Goal: Transaction & Acquisition: Purchase product/service

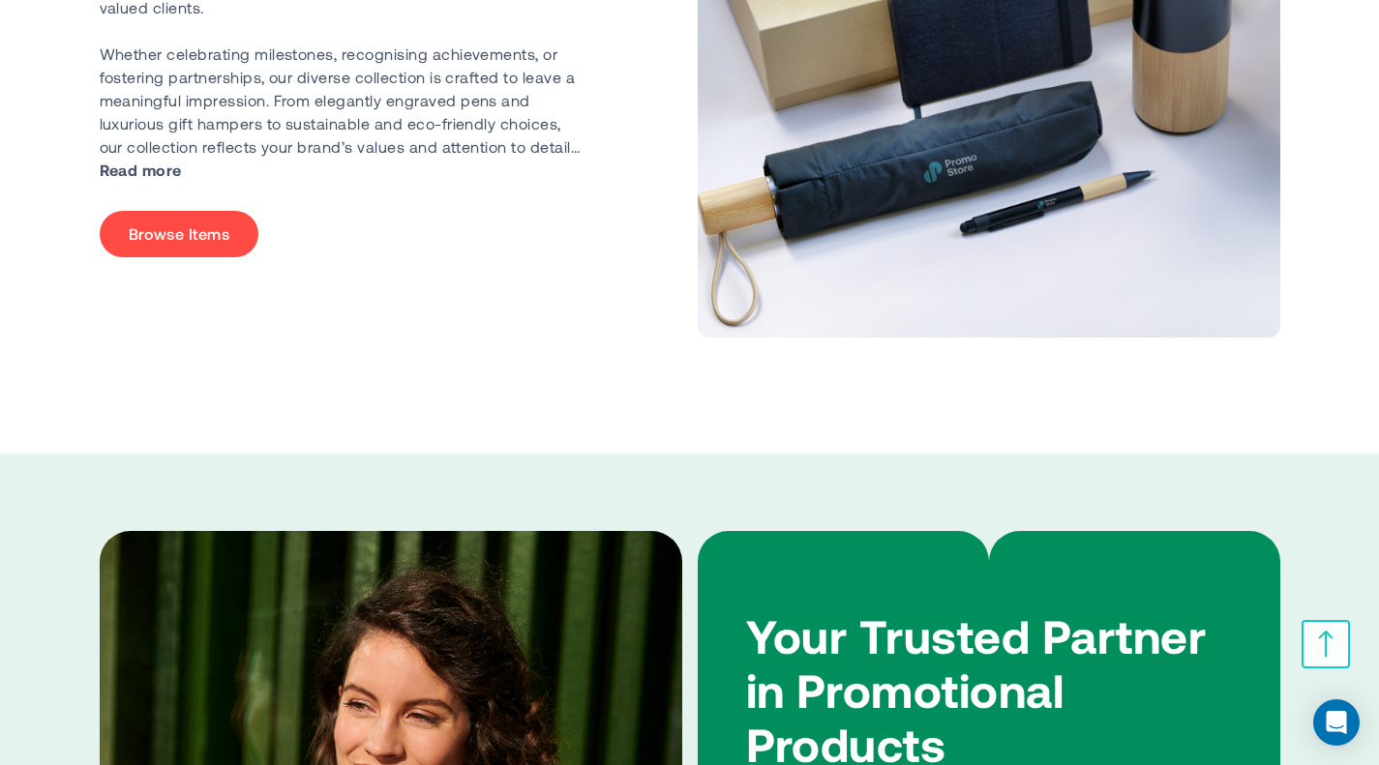
scroll to position [4451, 0]
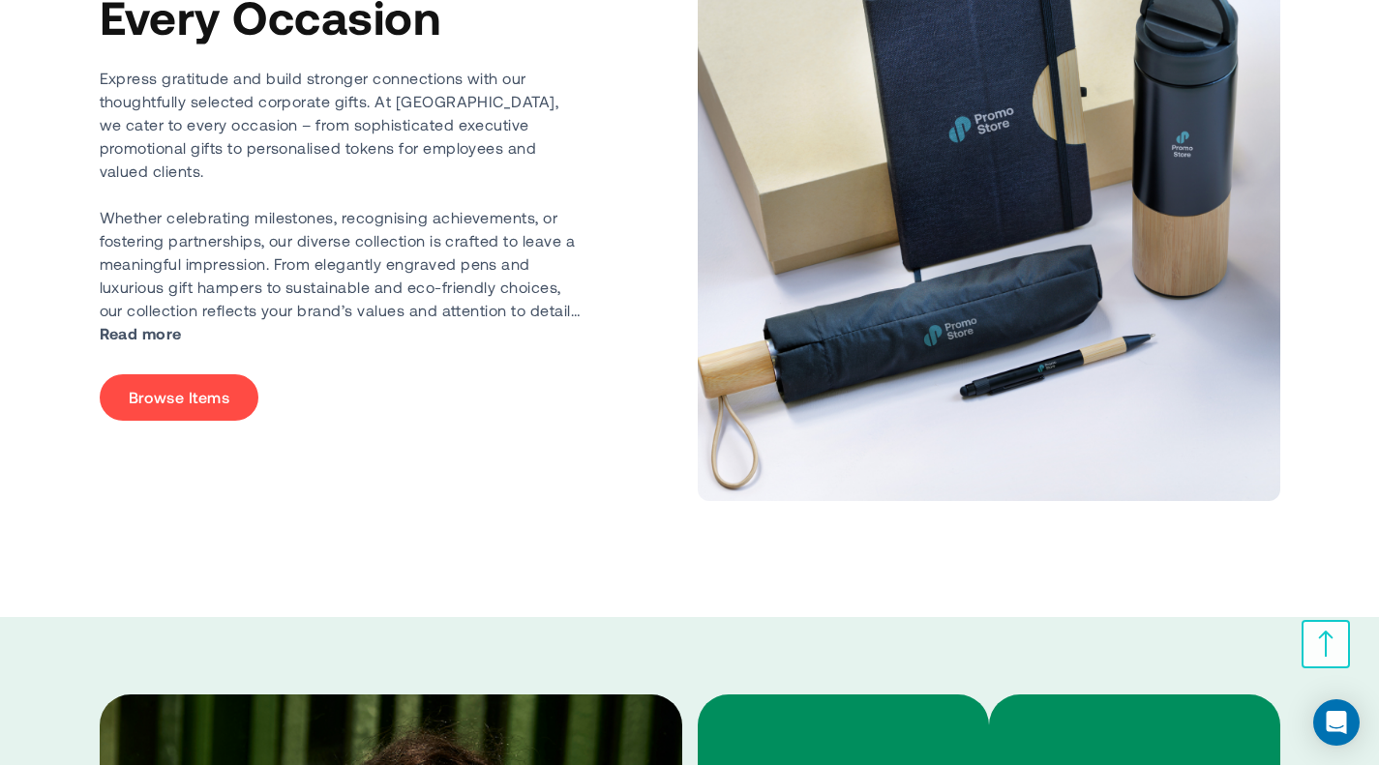
click at [189, 381] on link "Browse Items" at bounding box center [180, 397] width 160 height 46
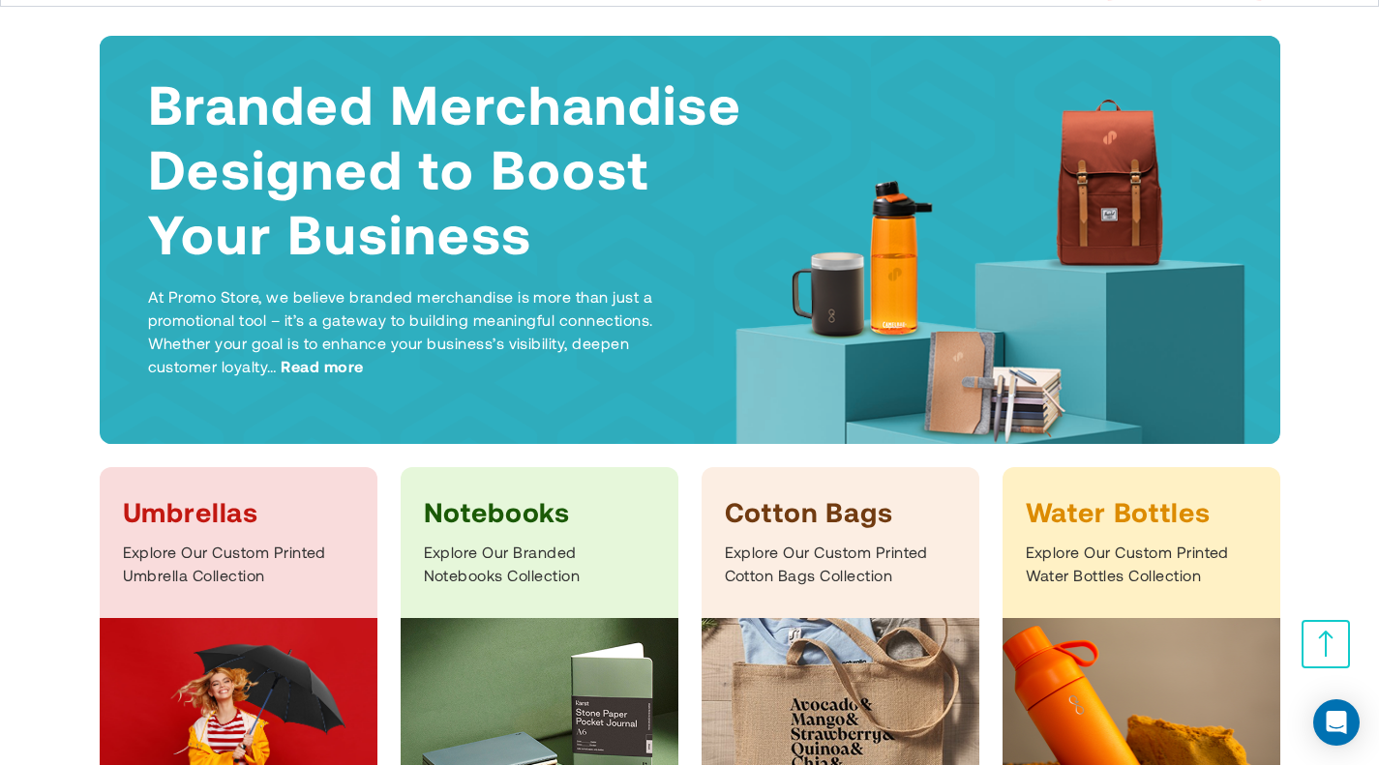
scroll to position [387, 0]
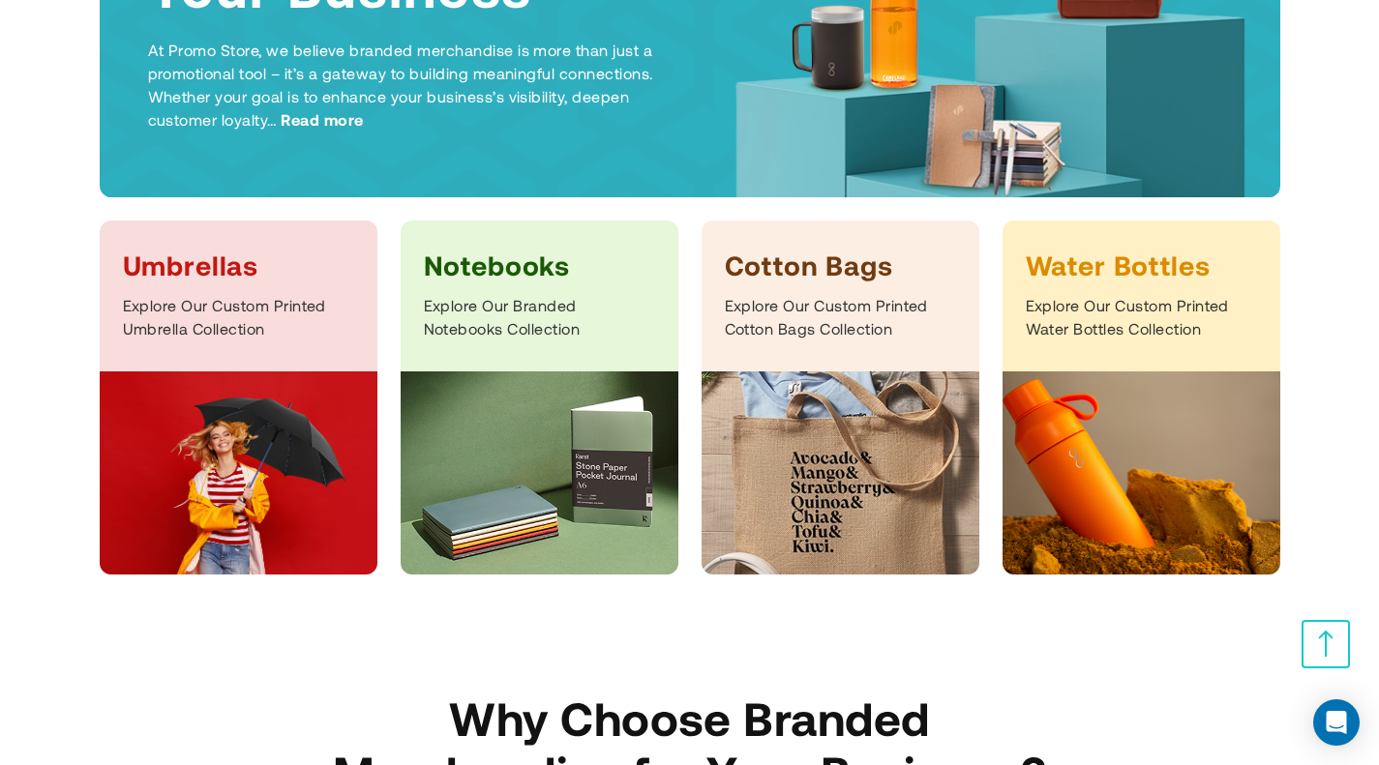
click at [1117, 428] on img at bounding box center [1141, 473] width 278 height 203
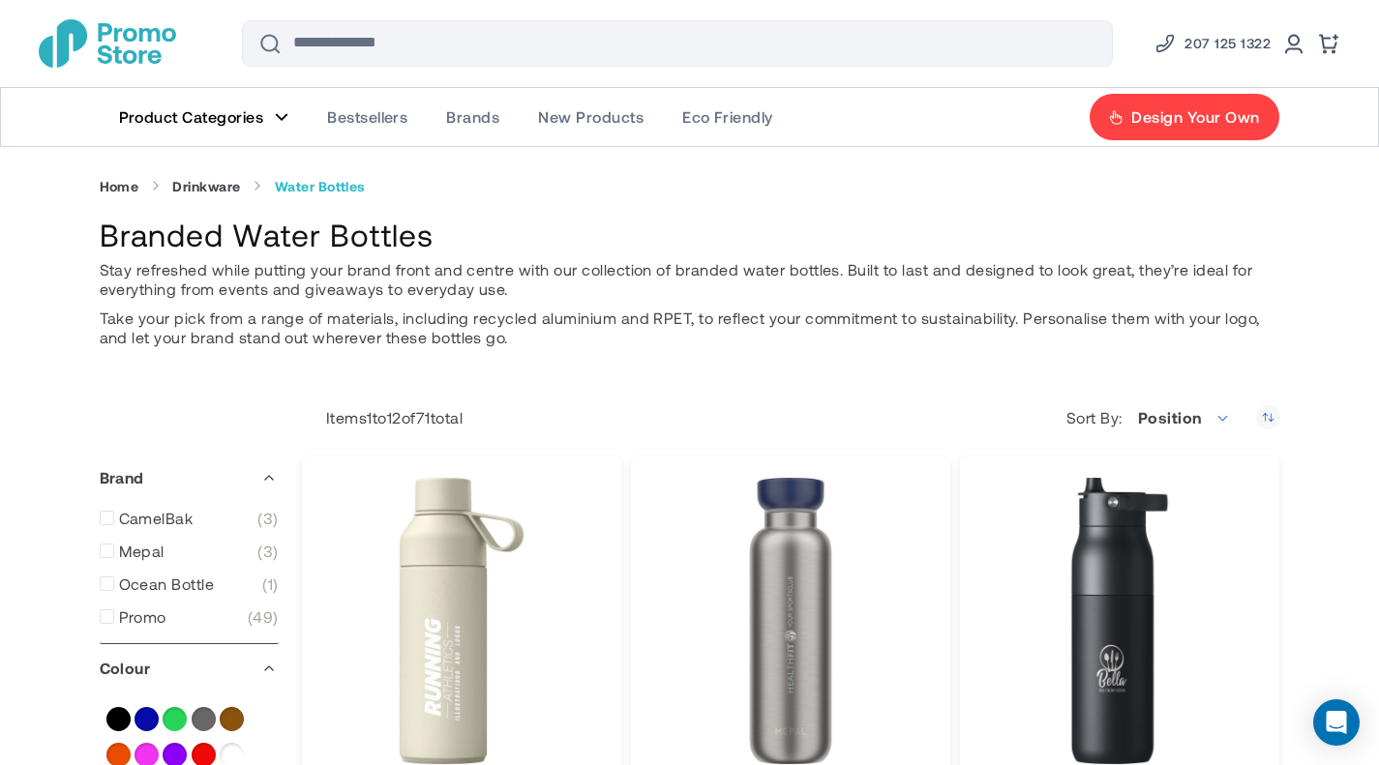
type input "****"
type input "*****"
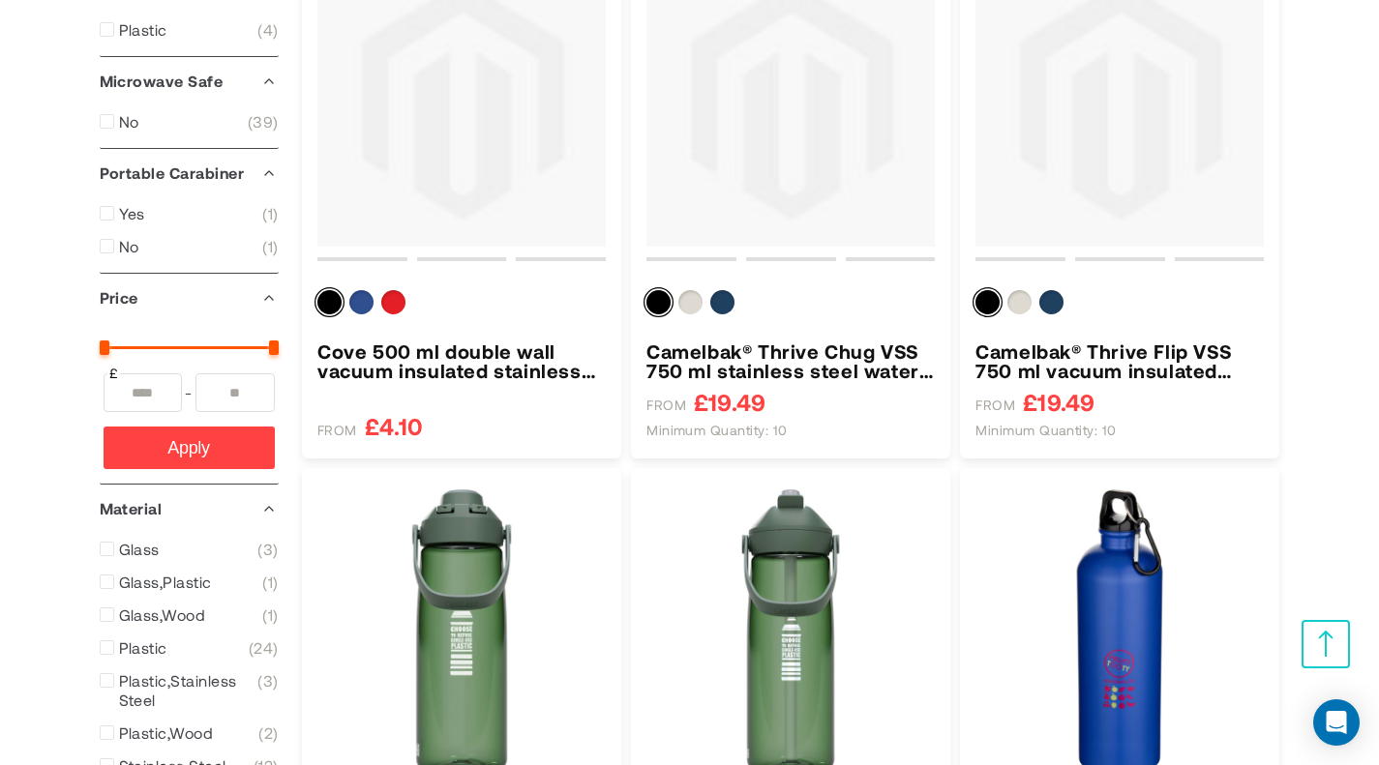
scroll to position [1838, 0]
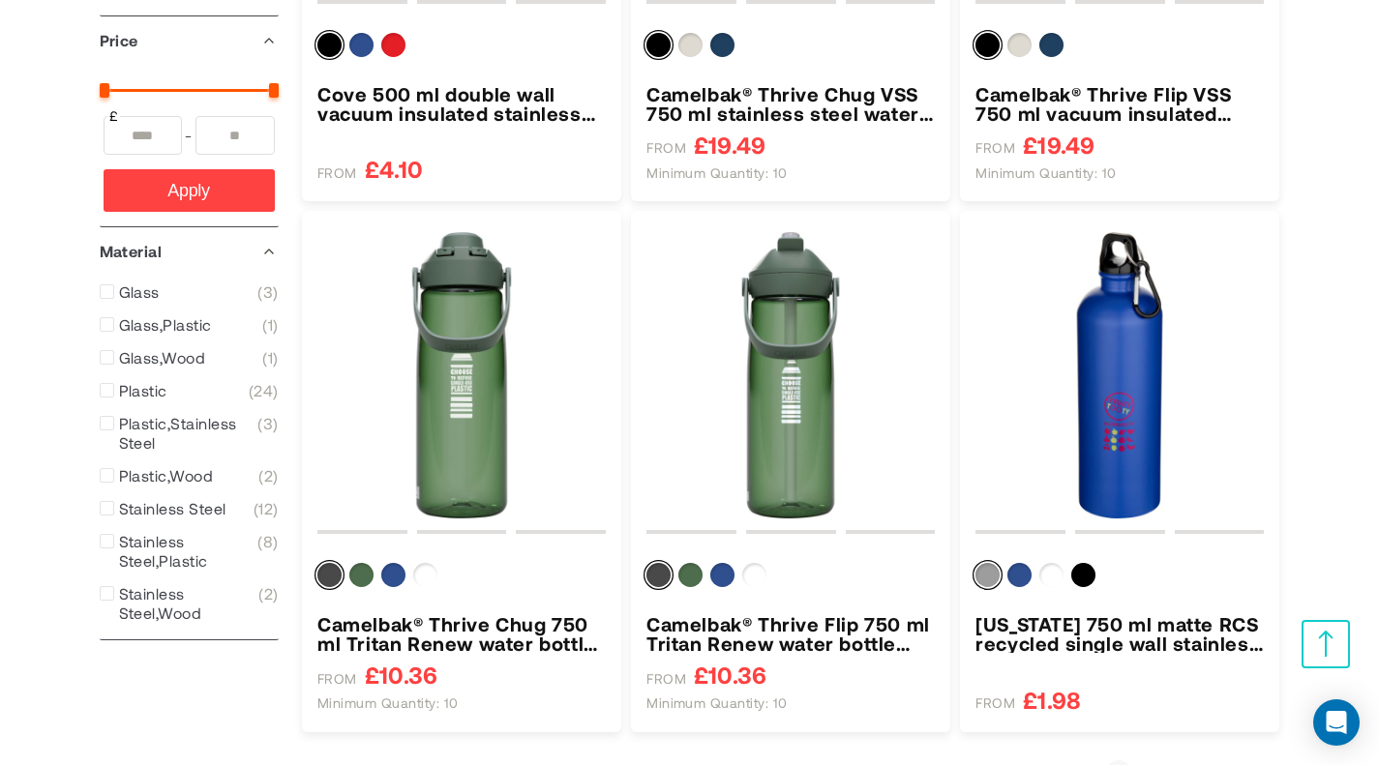
click at [1153, 763] on link "Page 2" at bounding box center [1147, 772] width 25 height 19
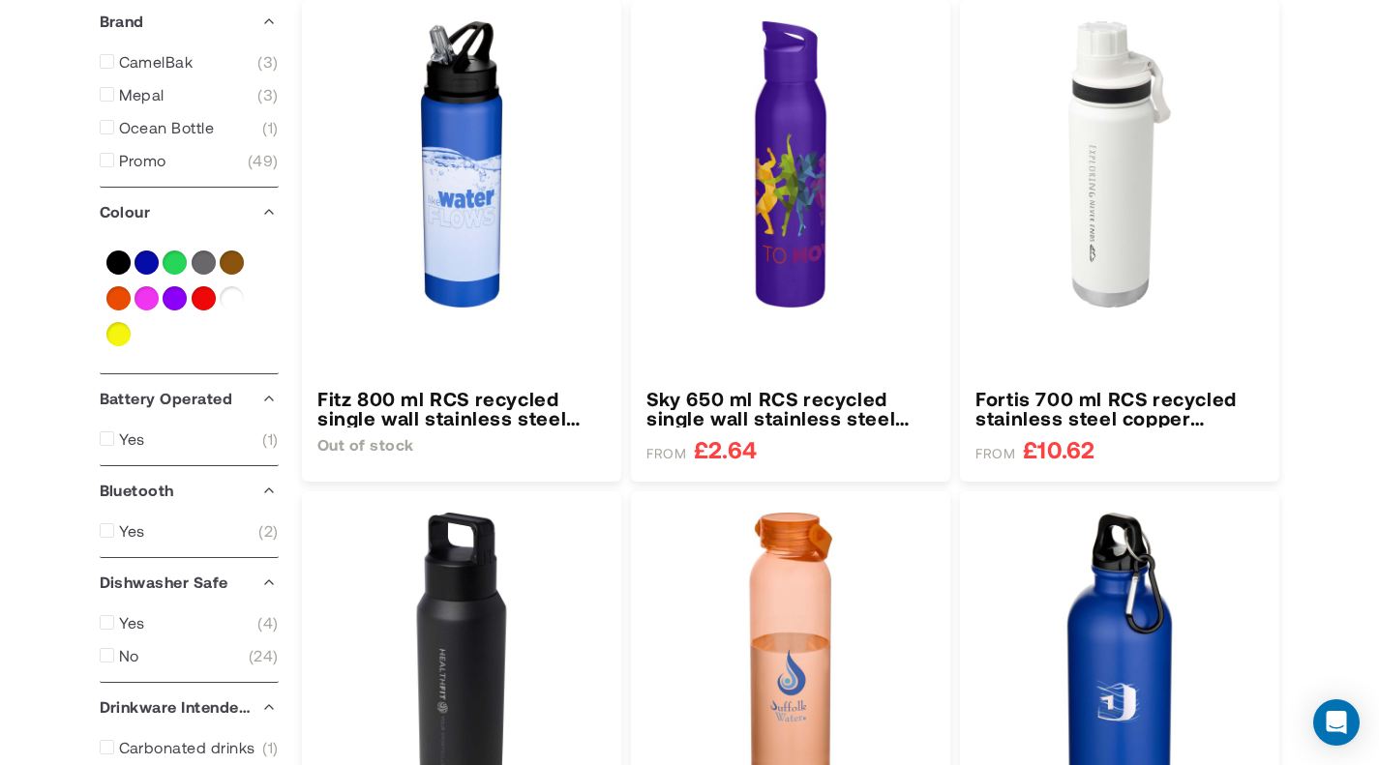
type input "****"
type input "*****"
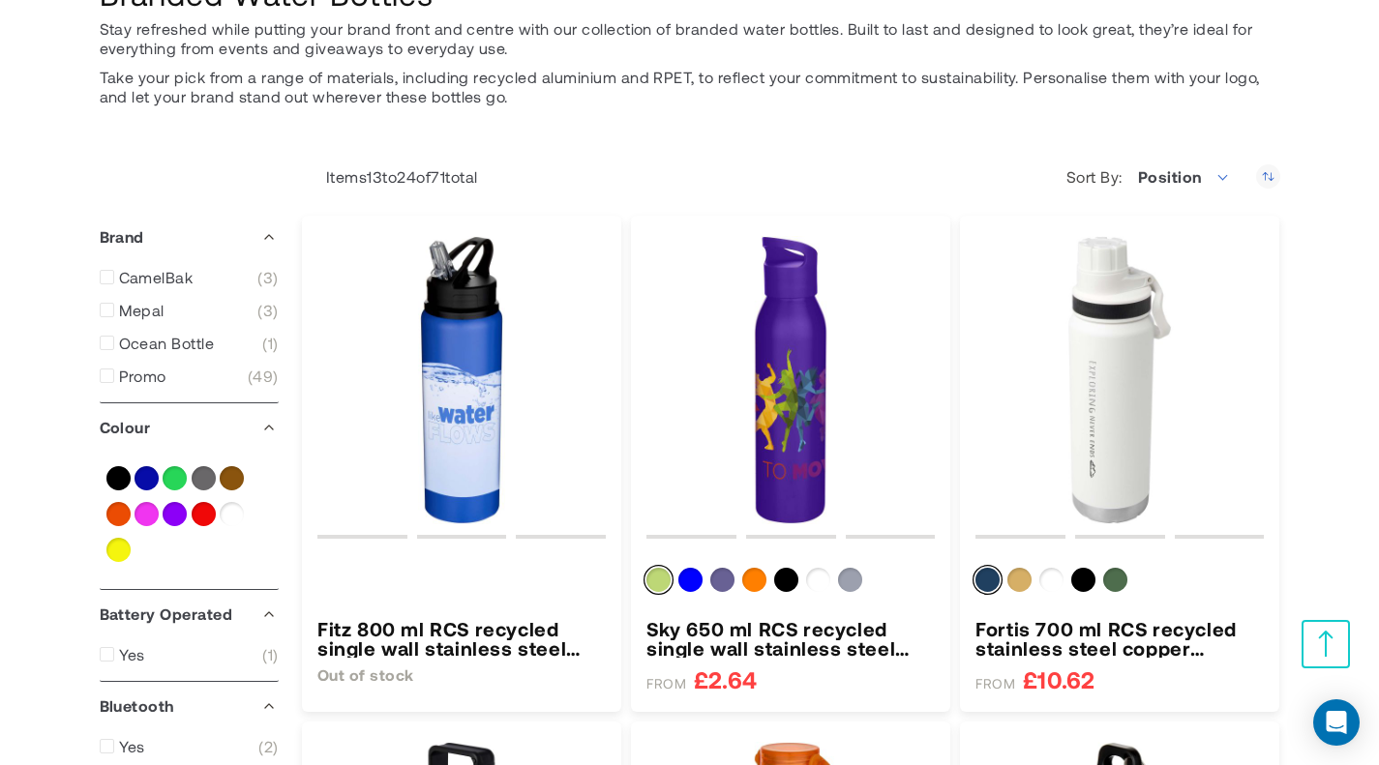
scroll to position [290, 0]
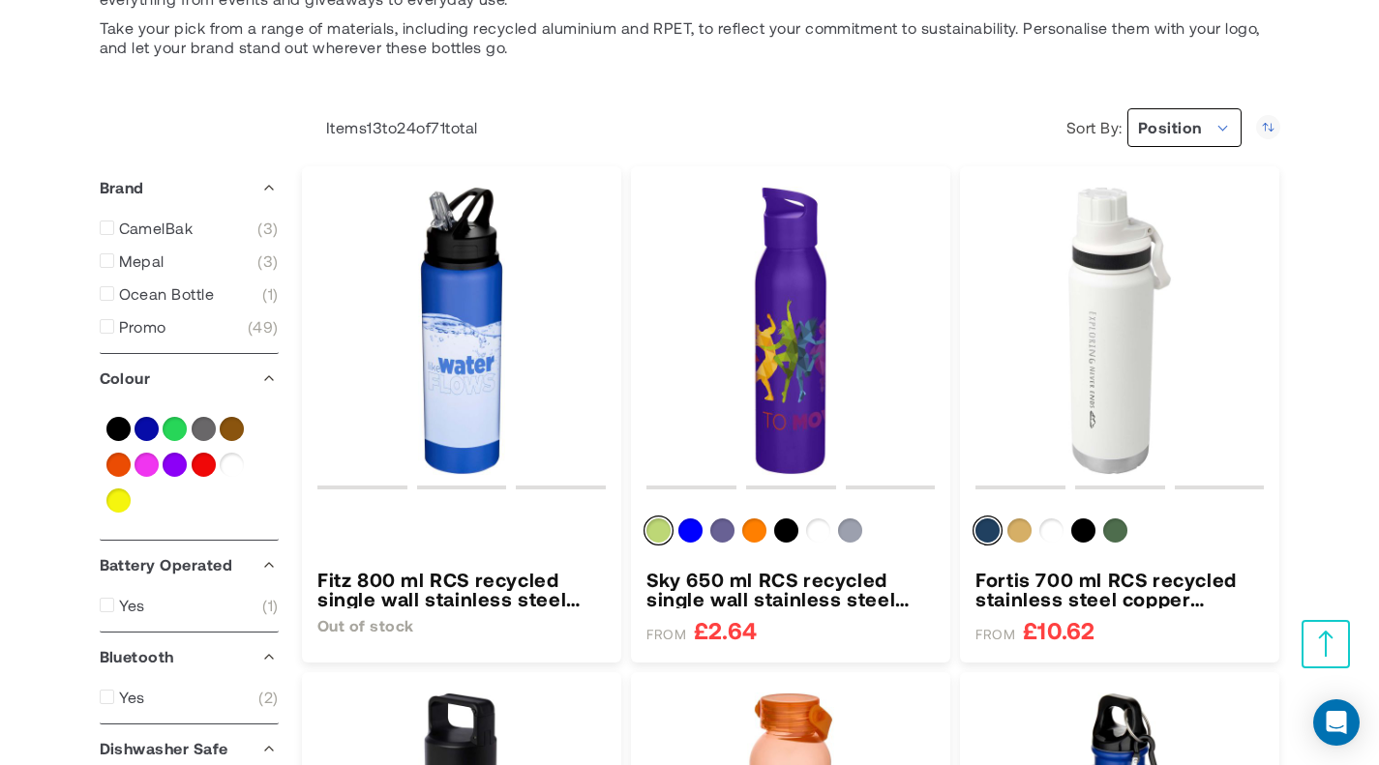
click at [1226, 129] on span "Position" at bounding box center [1184, 127] width 114 height 39
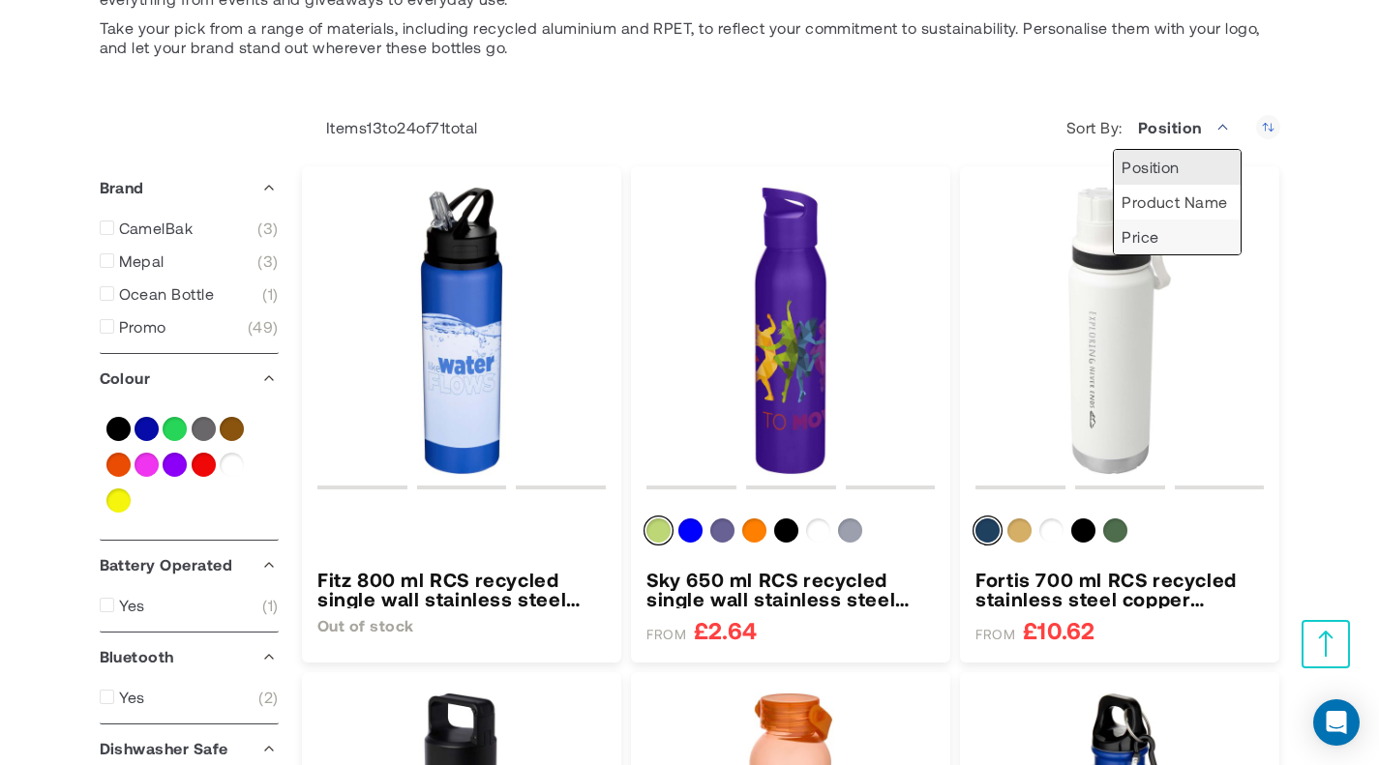
drag, startPoint x: 1135, startPoint y: 231, endPoint x: 1133, endPoint y: 220, distance: 11.8
click at [1137, 228] on li "Price" at bounding box center [1177, 237] width 126 height 35
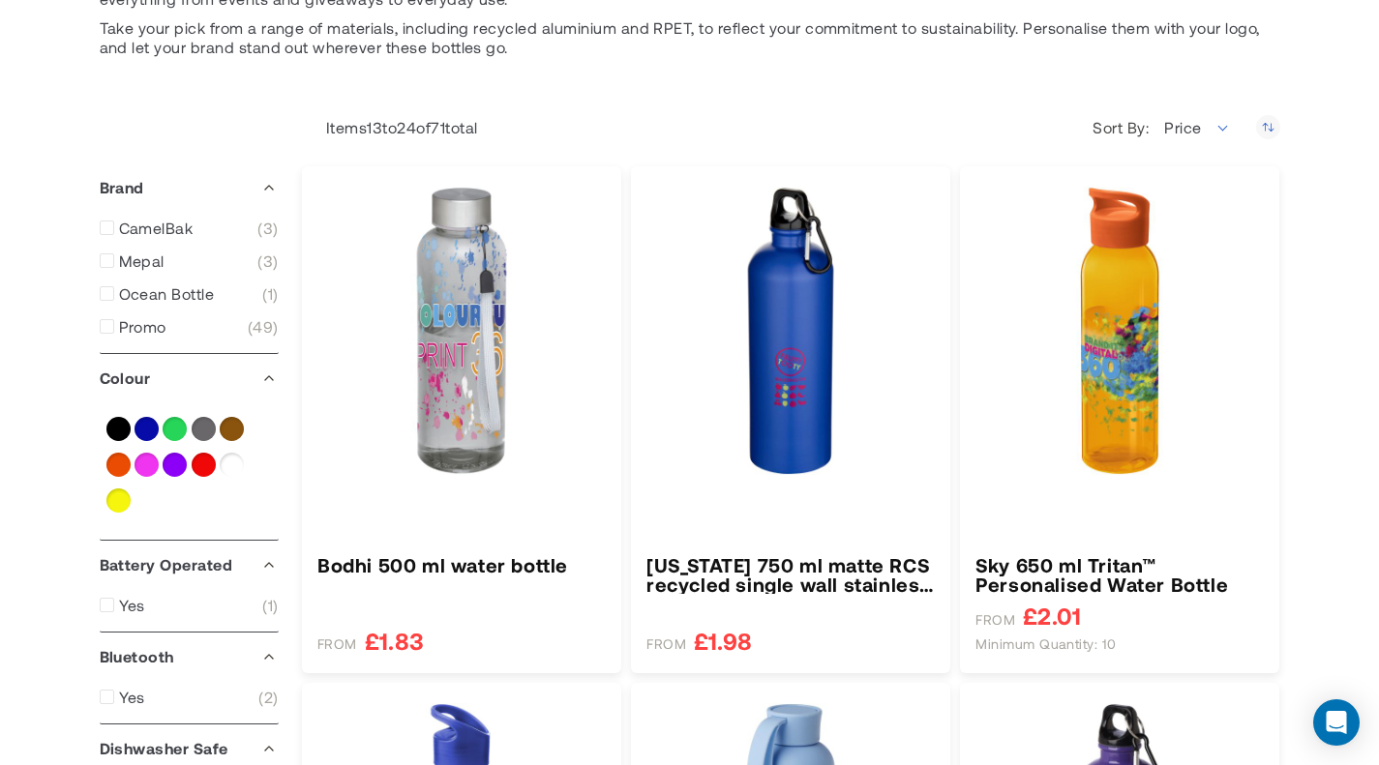
type input "****"
type input "*****"
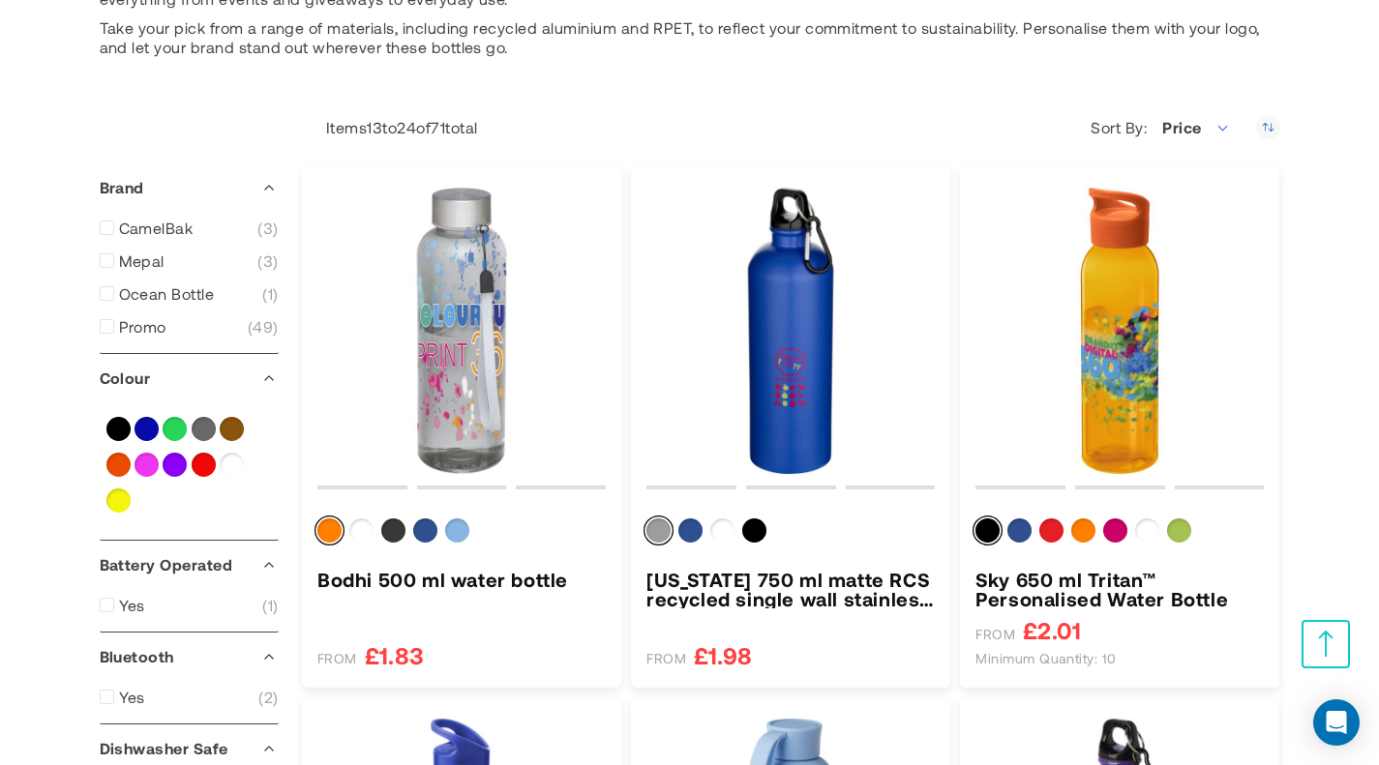
scroll to position [387, 0]
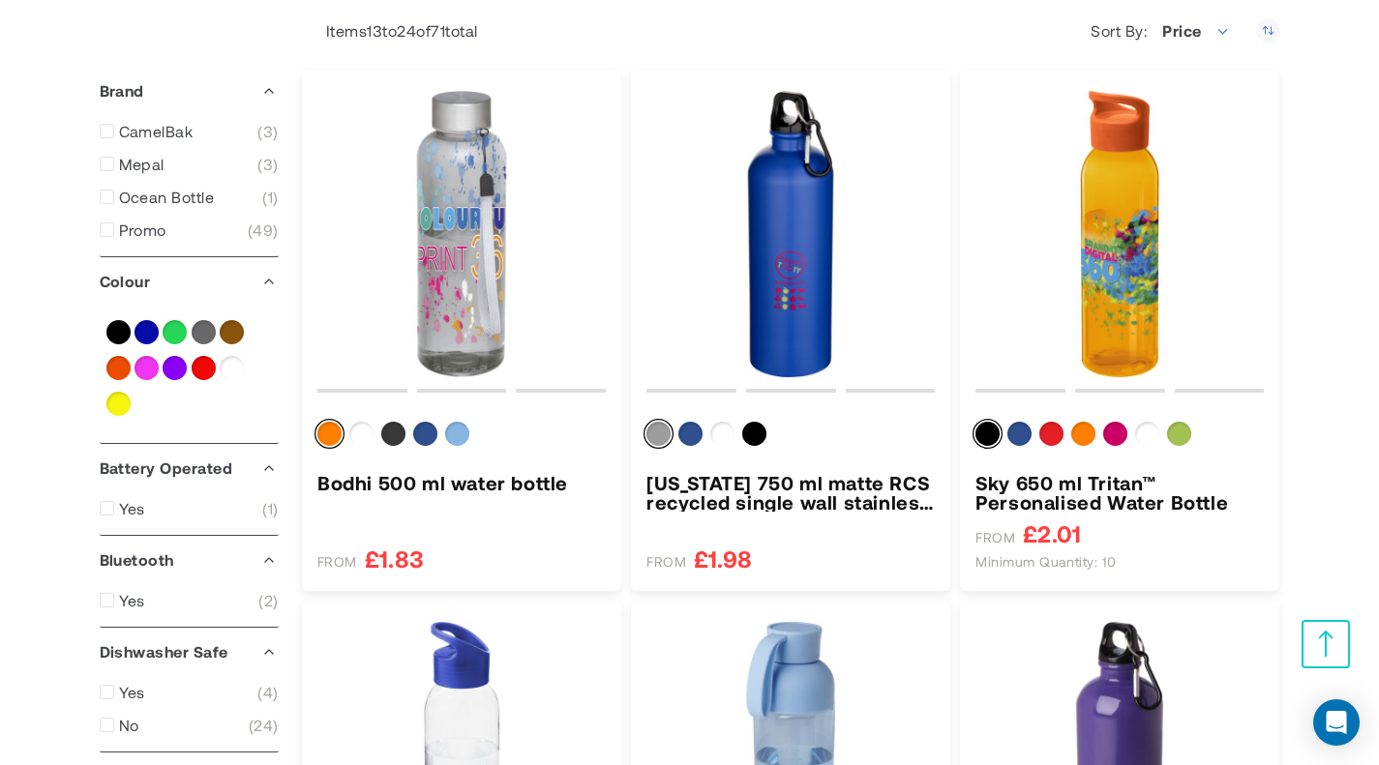
click at [569, 261] on img "Bodhi 500 ml water bottle" at bounding box center [461, 234] width 288 height 288
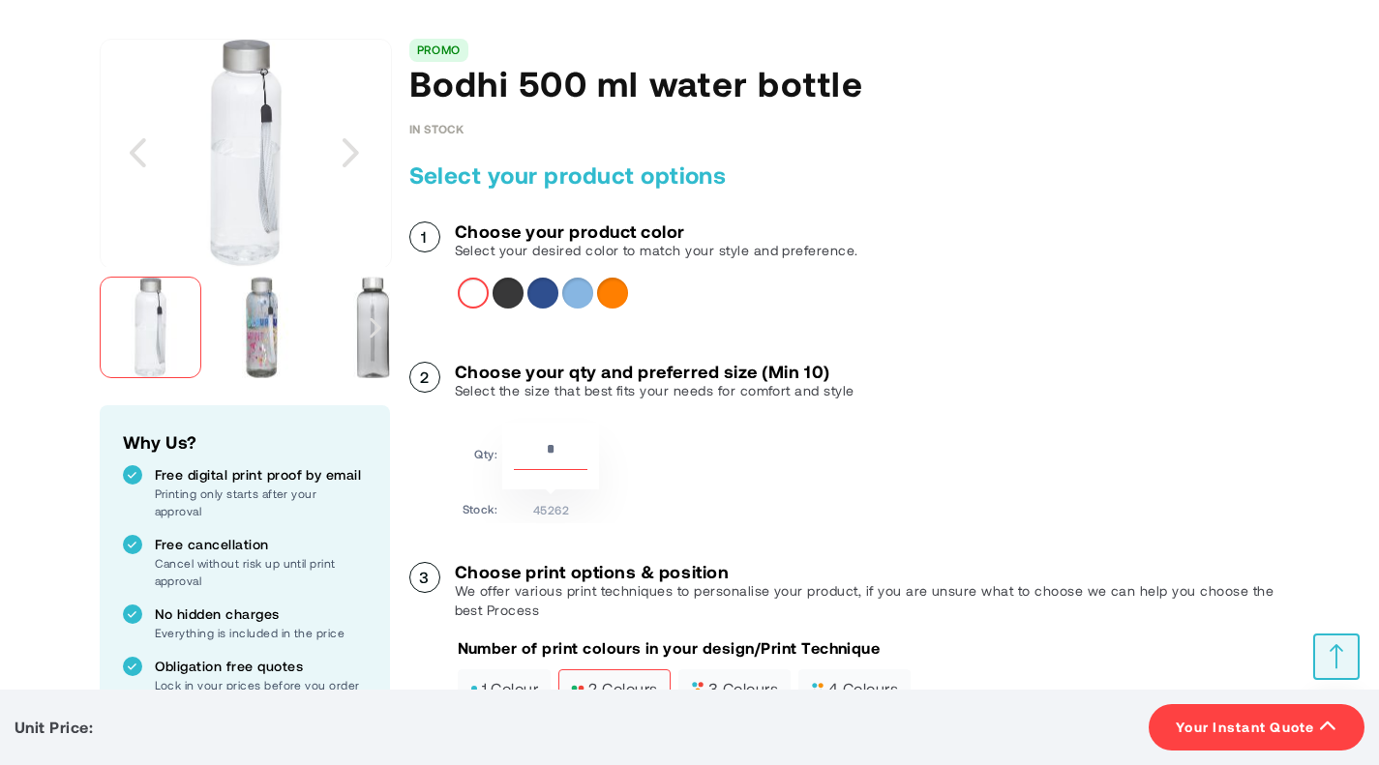
scroll to position [290, 0]
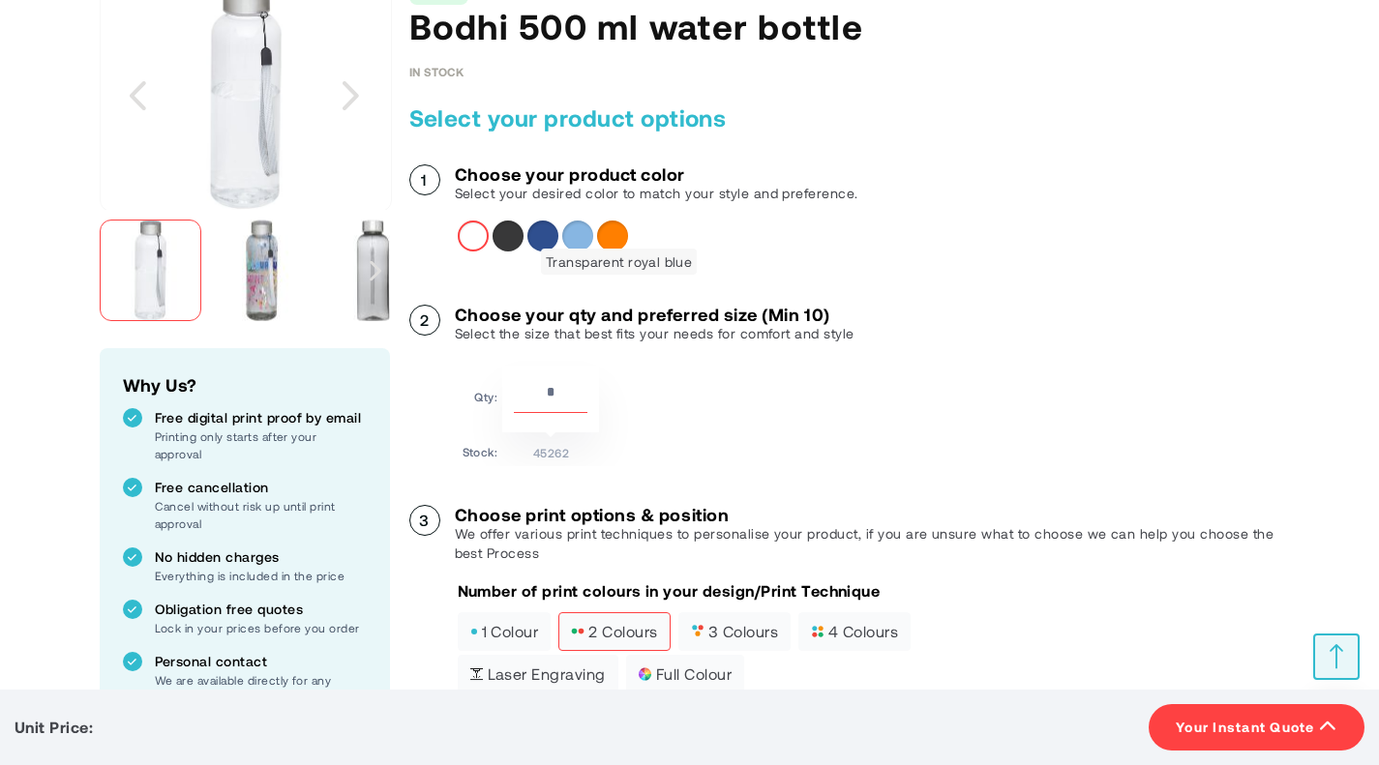
click at [558, 252] on div "Transparent royal blue" at bounding box center [542, 236] width 31 height 31
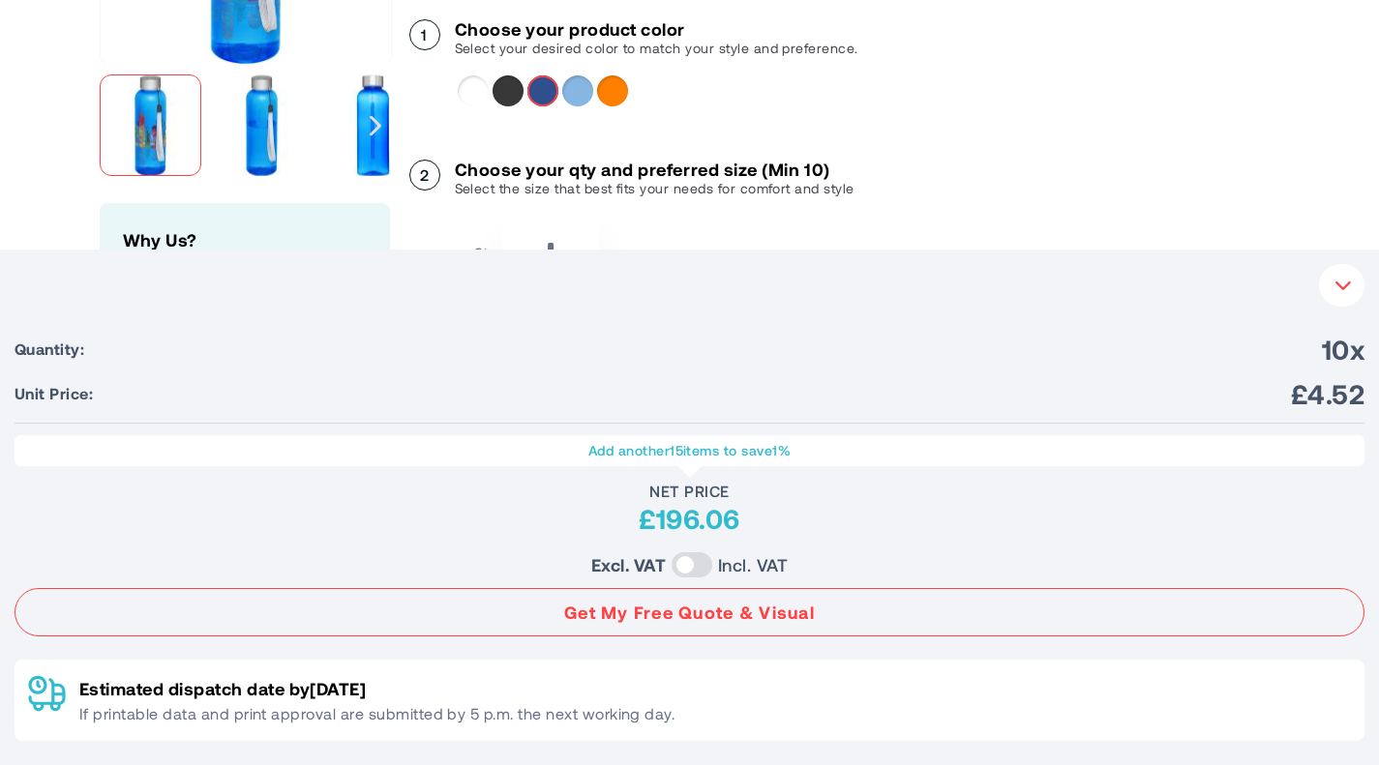
scroll to position [484, 0]
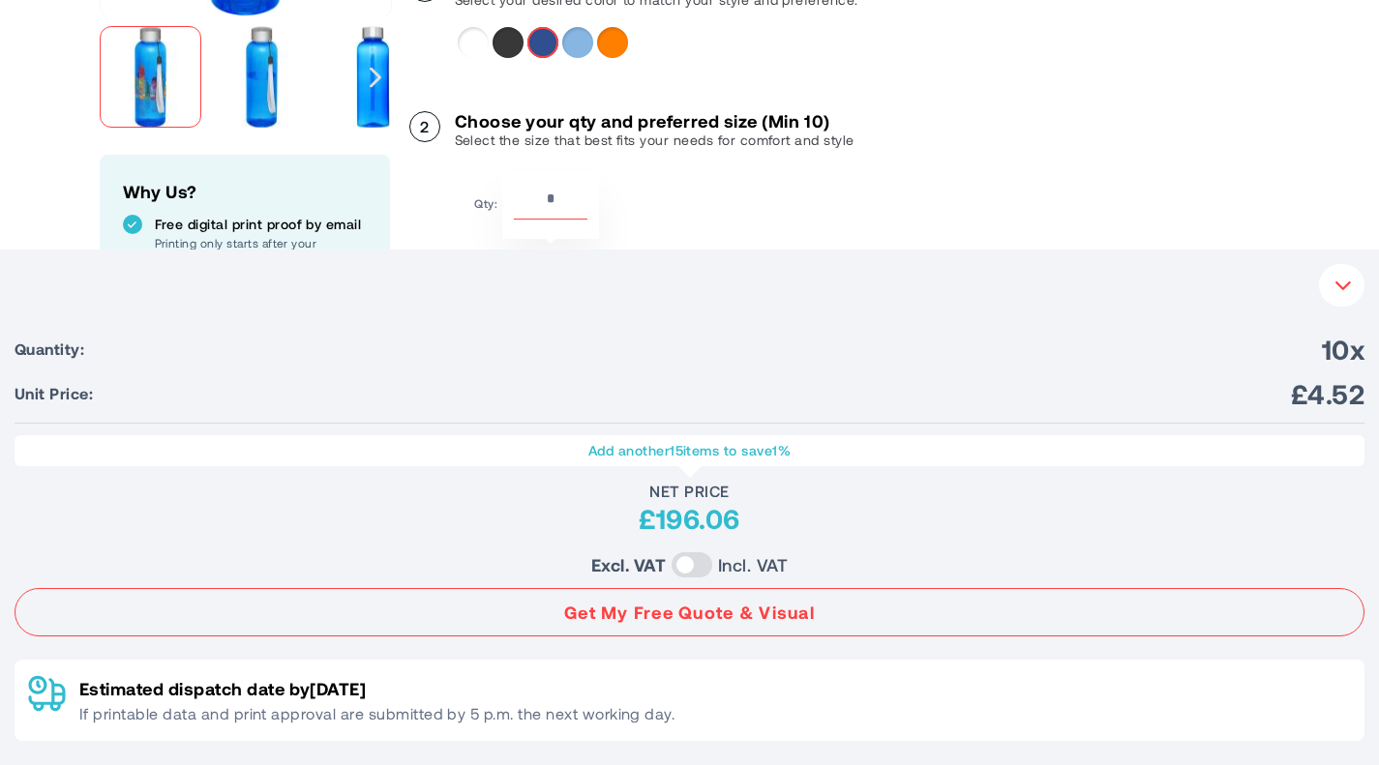
click at [539, 445] on span "1 colour" at bounding box center [504, 439] width 69 height 14
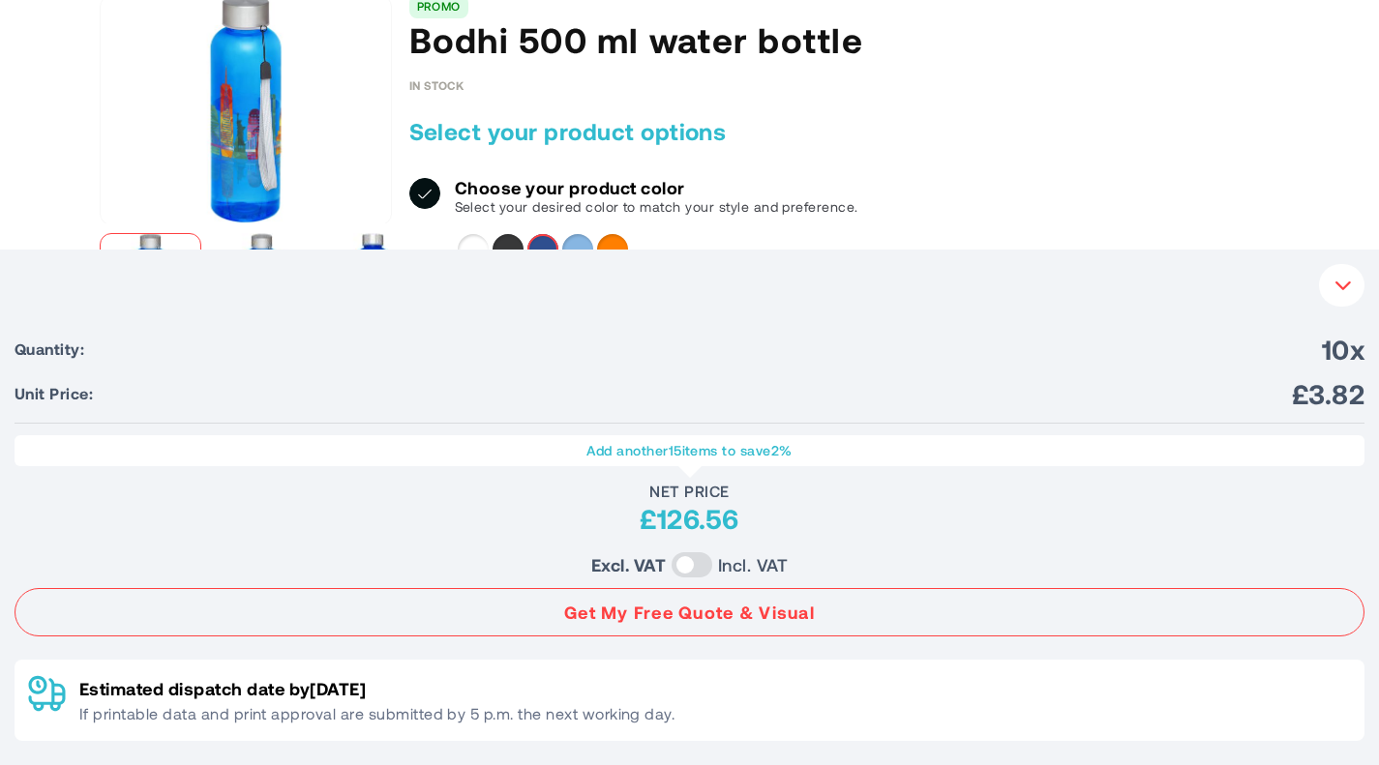
scroll to position [194, 0]
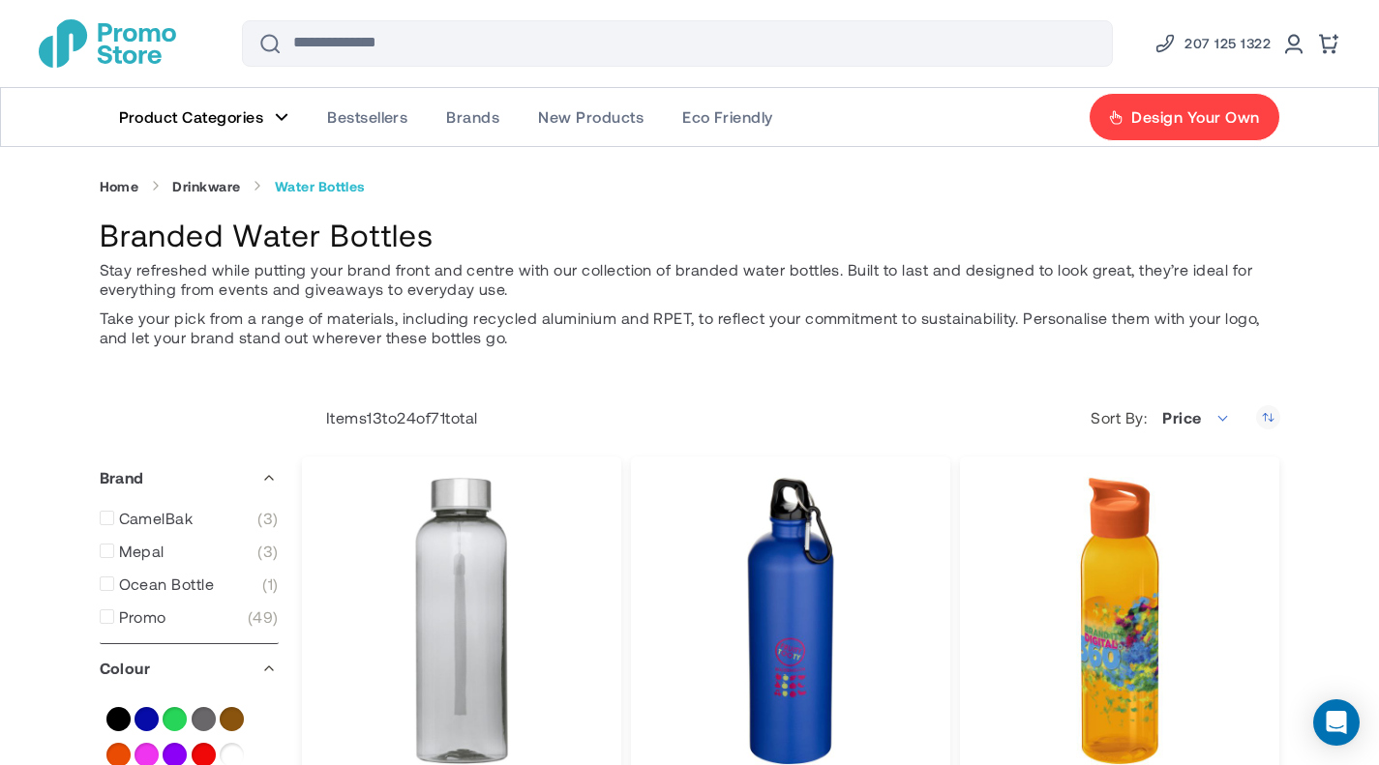
click at [116, 189] on link "Home" at bounding box center [120, 186] width 40 height 17
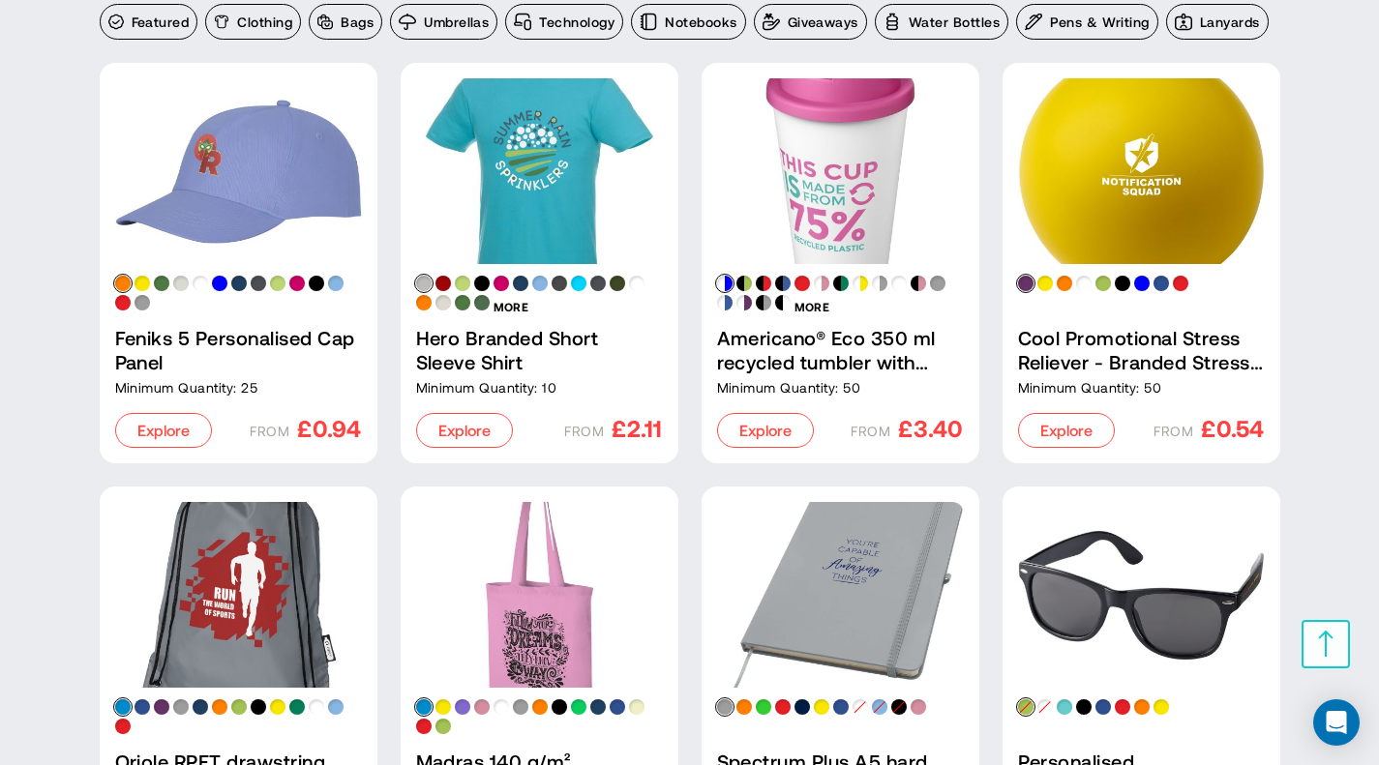
scroll to position [2129, 0]
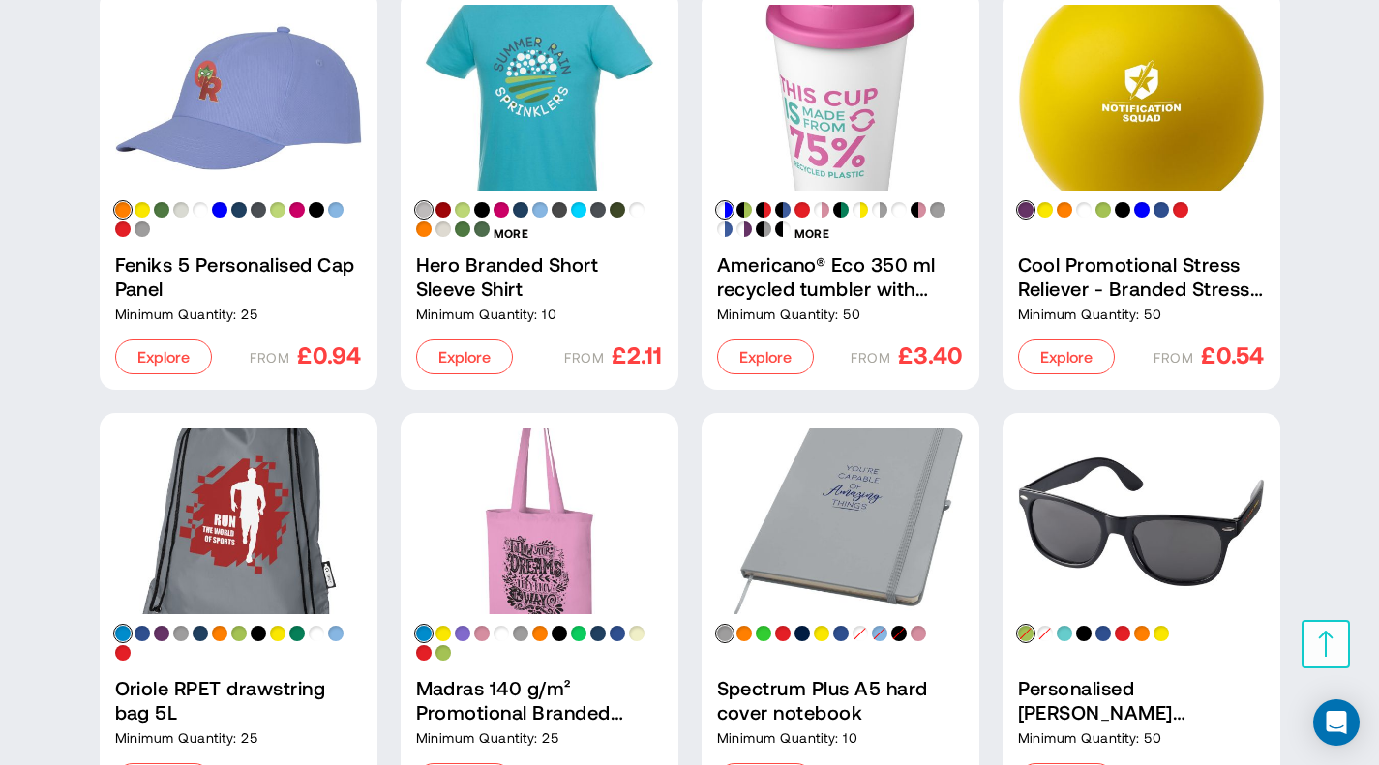
click at [495, 99] on link "Hero Branded Short Sleeve Shirt" at bounding box center [539, 98] width 247 height 186
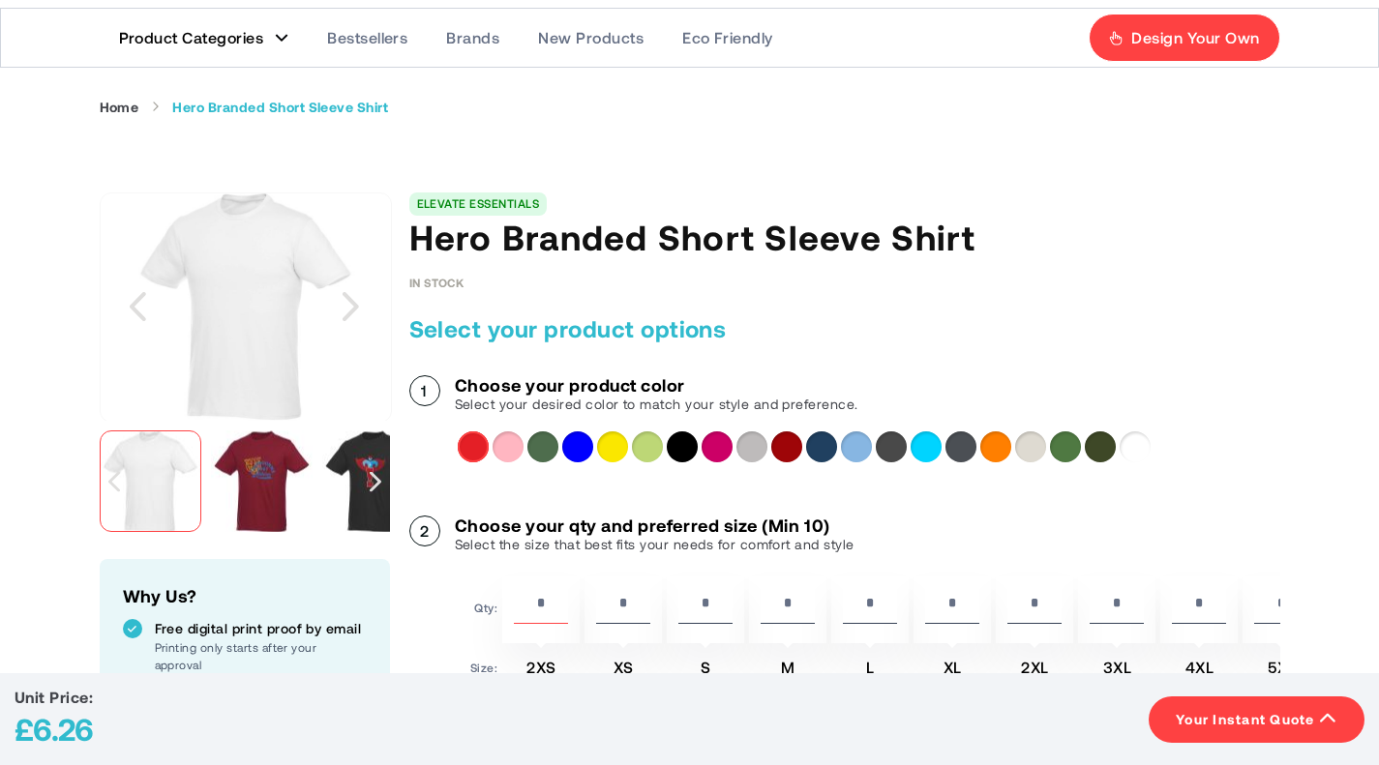
scroll to position [97, 0]
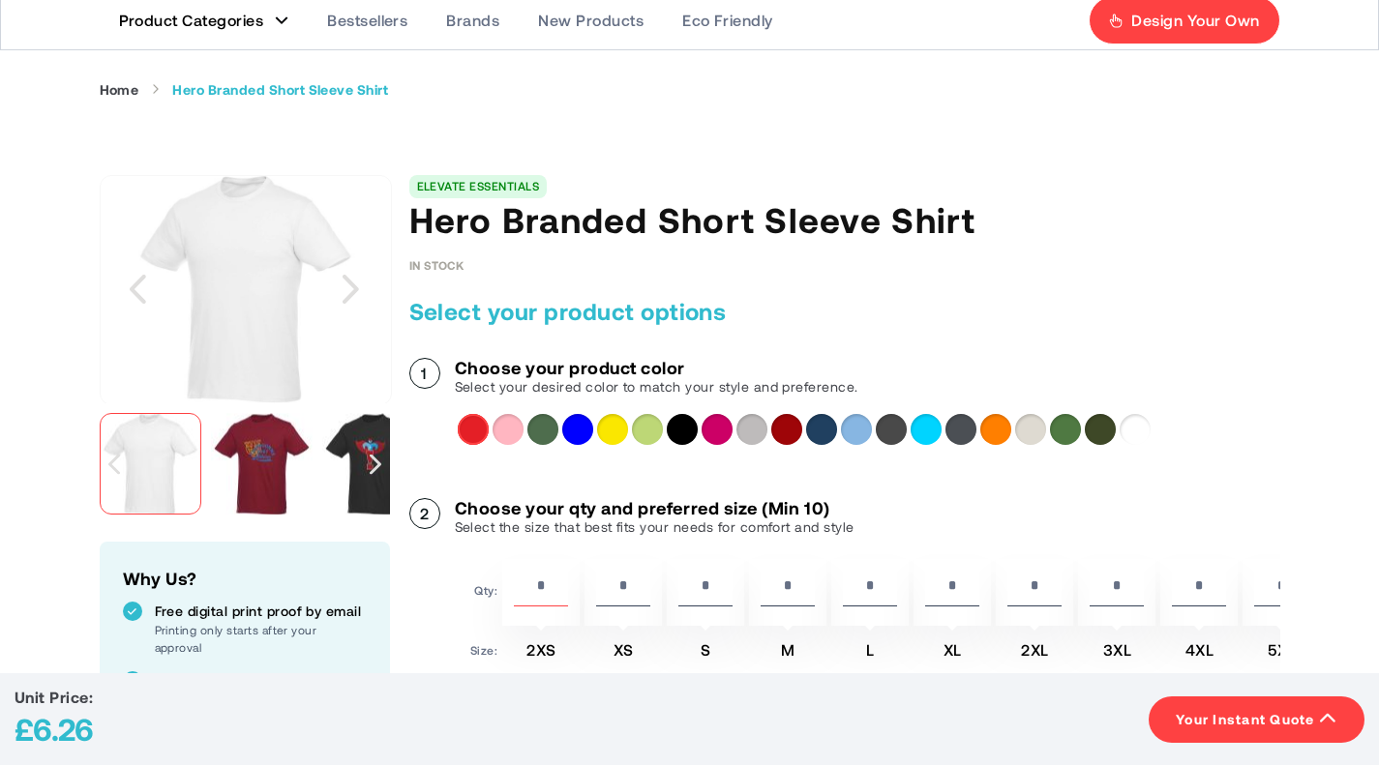
click at [0, 0] on label at bounding box center [0, 0] width 0 height 0
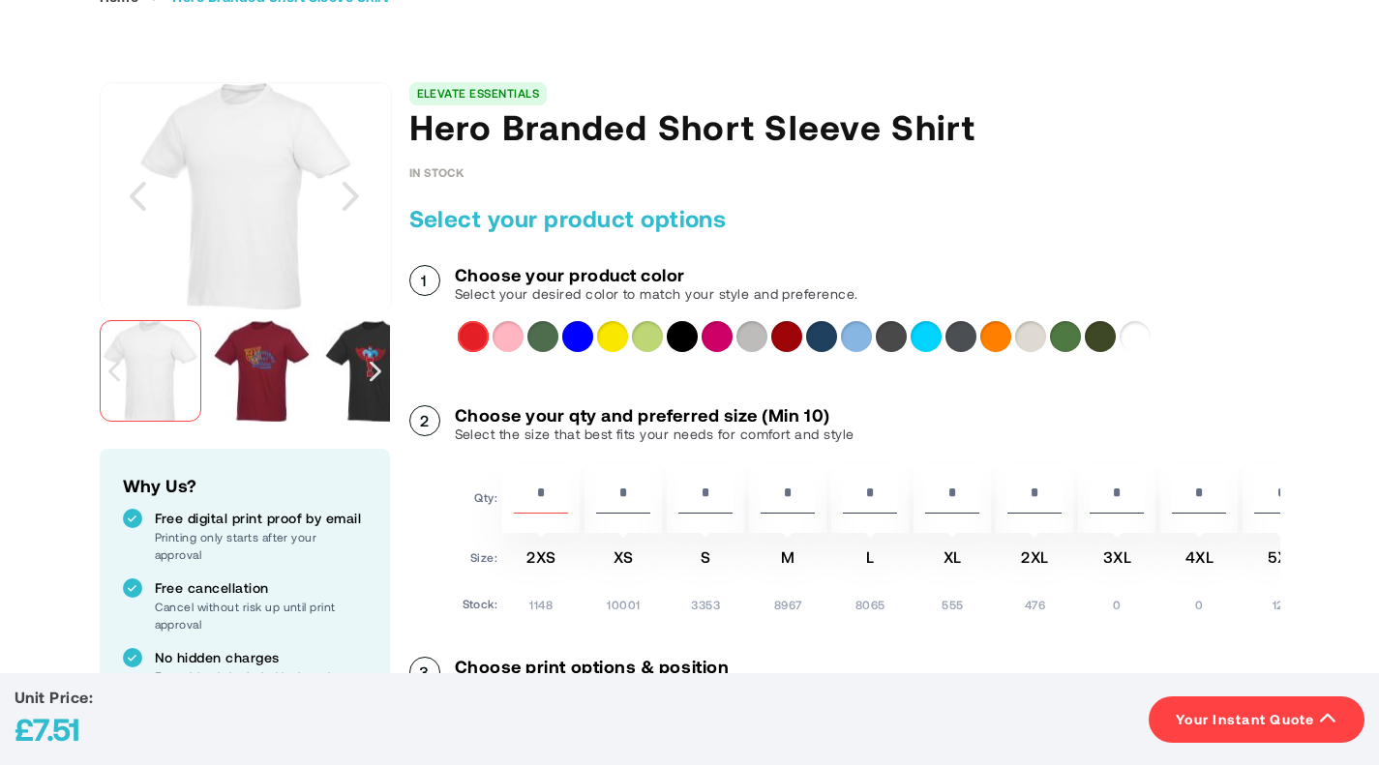
scroll to position [290, 0]
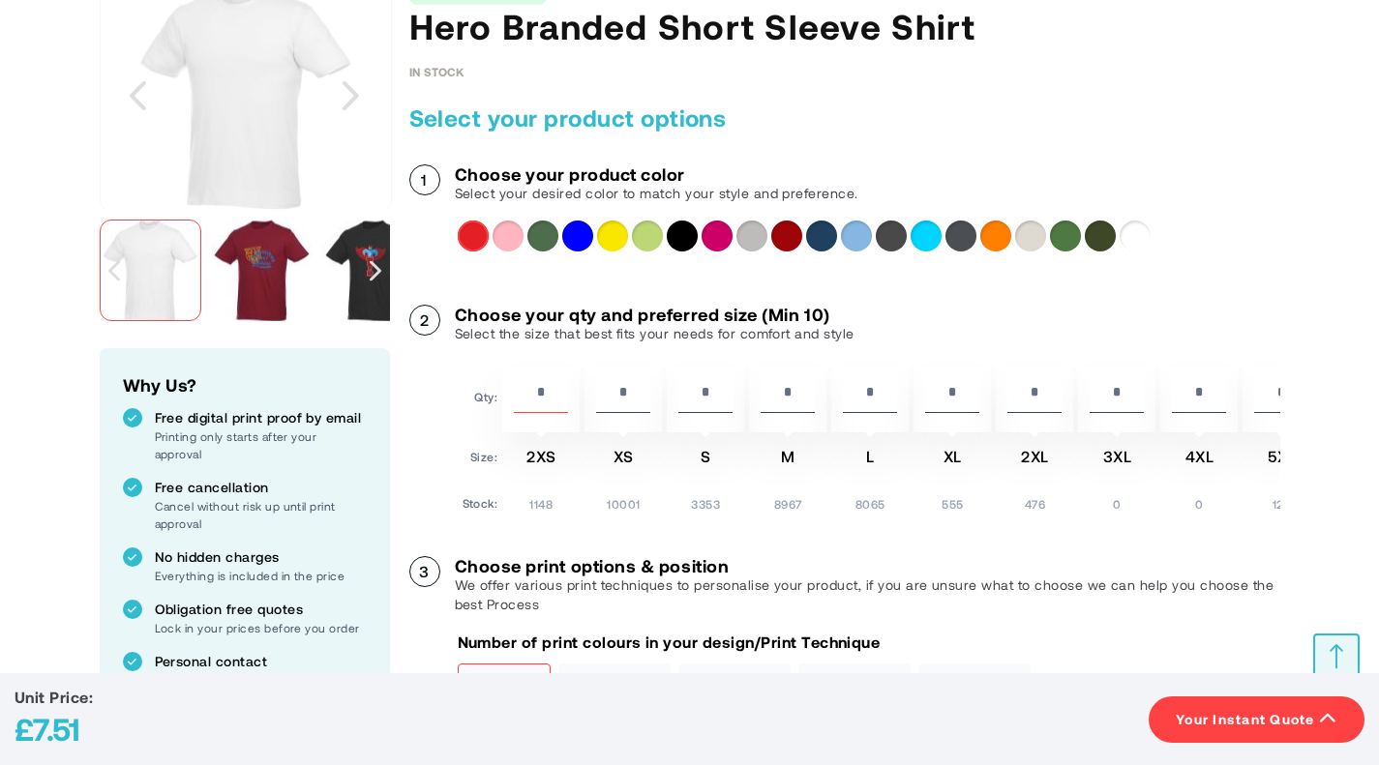
click at [275, 321] on img "Hero Branded Short Sleeve Shirt" at bounding box center [262, 271] width 102 height 102
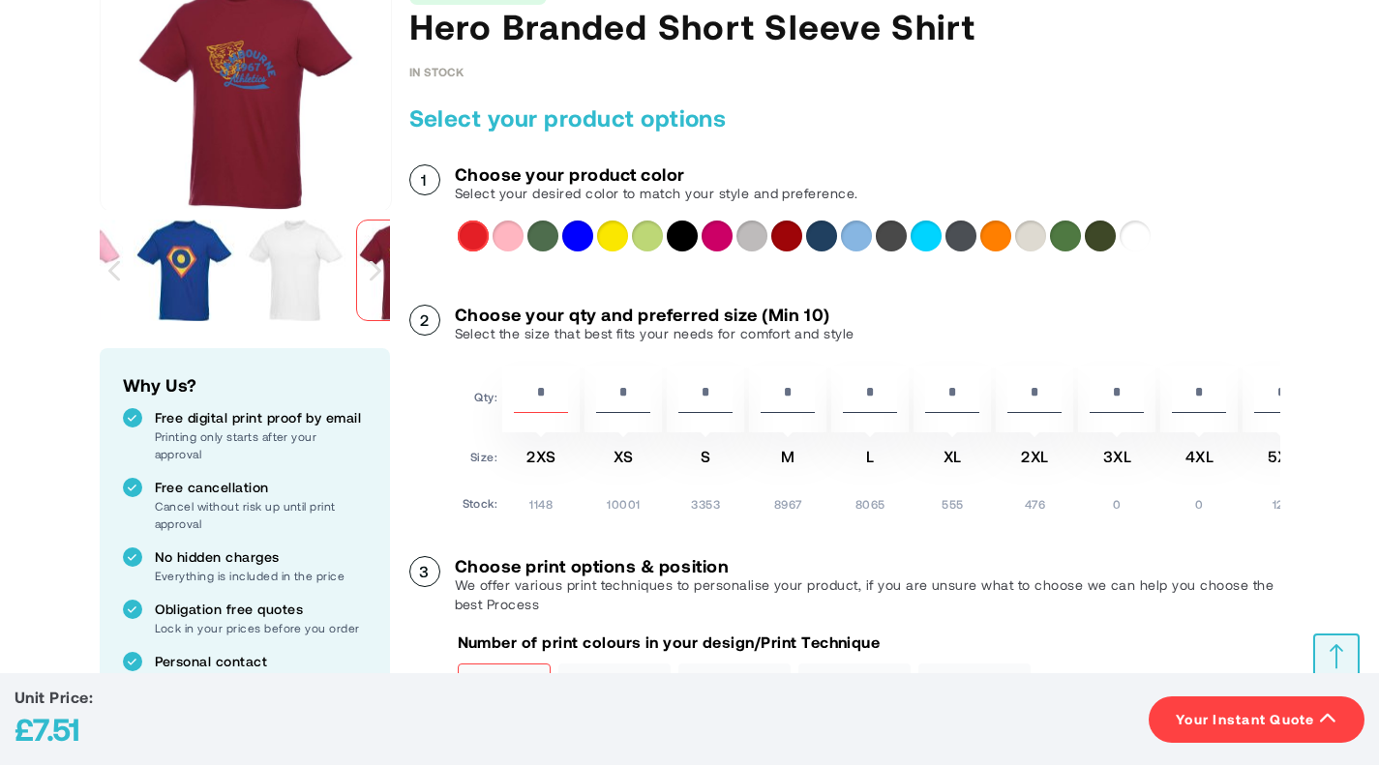
click at [662, 484] on td "XS" at bounding box center [622, 460] width 77 height 46
click at [650, 413] on input "*" at bounding box center [623, 396] width 54 height 33
click at [815, 413] on input "*" at bounding box center [788, 396] width 54 height 33
type input "**"
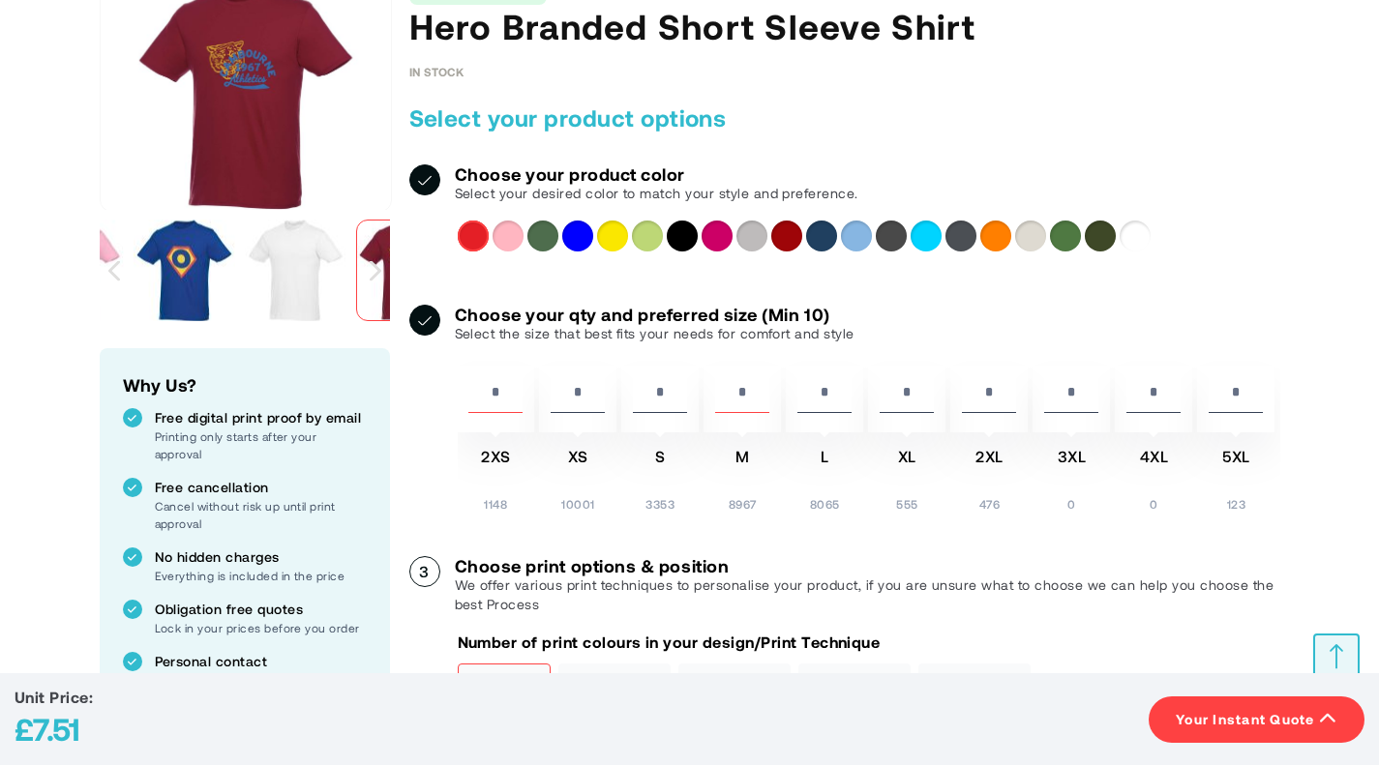
scroll to position [0, 474]
type input "*"
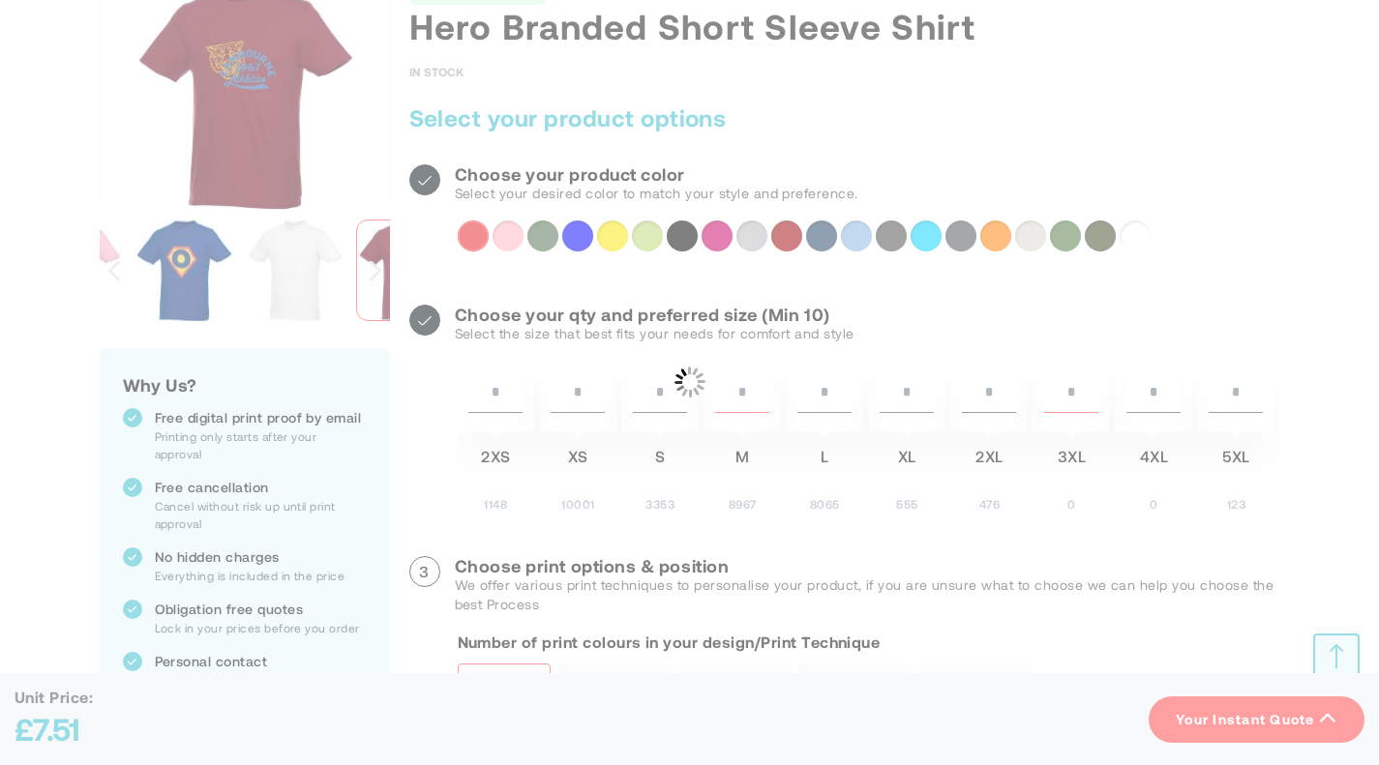
drag, startPoint x: 722, startPoint y: 524, endPoint x: 675, endPoint y: 523, distance: 46.5
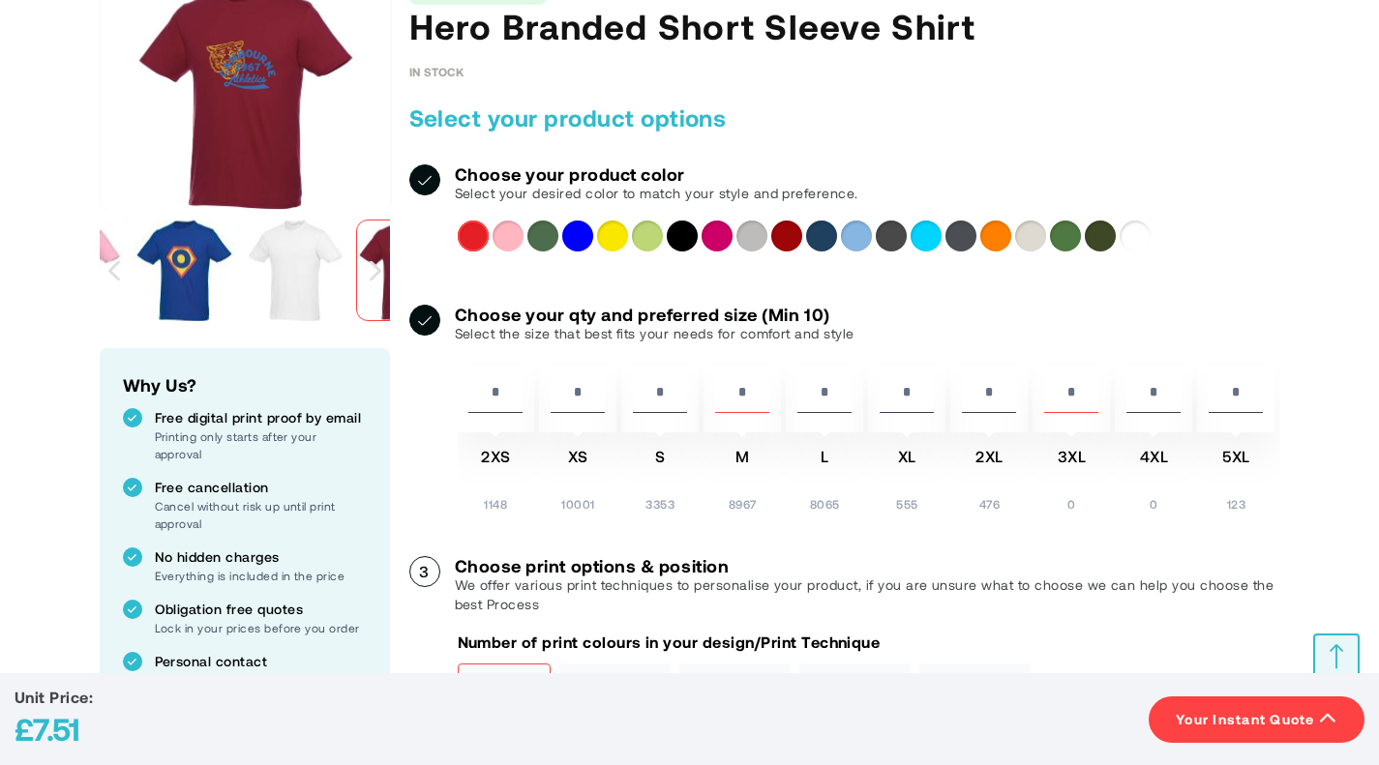
type input "**"
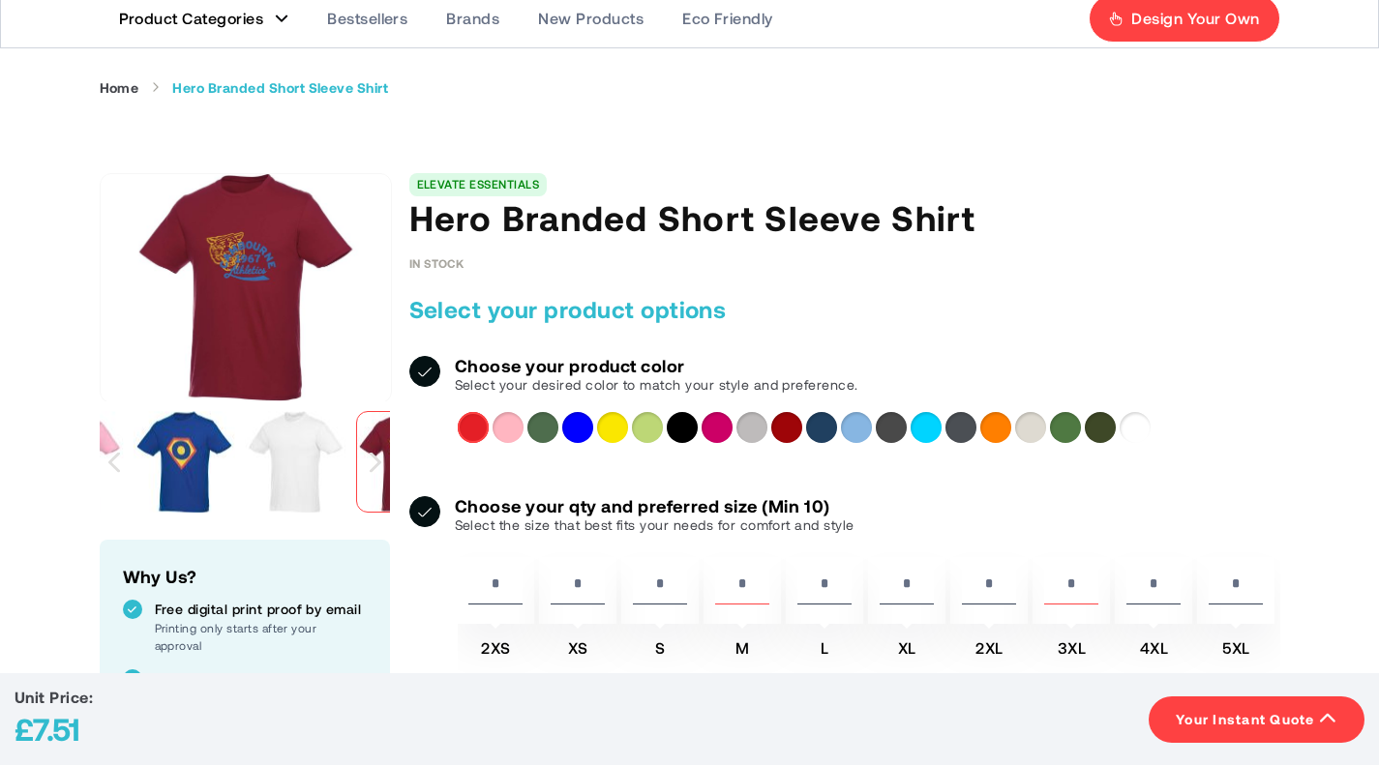
scroll to position [97, 0]
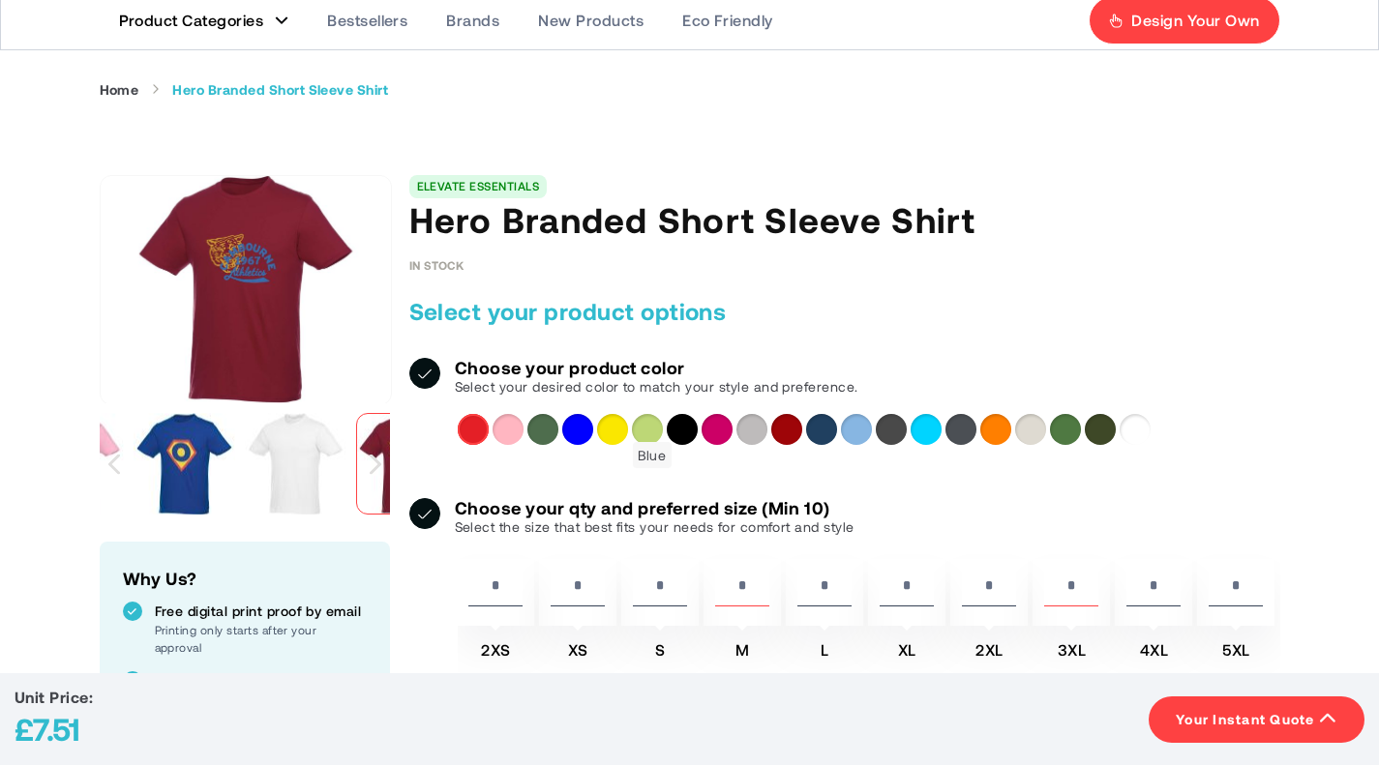
click at [593, 445] on div "Blue" at bounding box center [577, 429] width 31 height 31
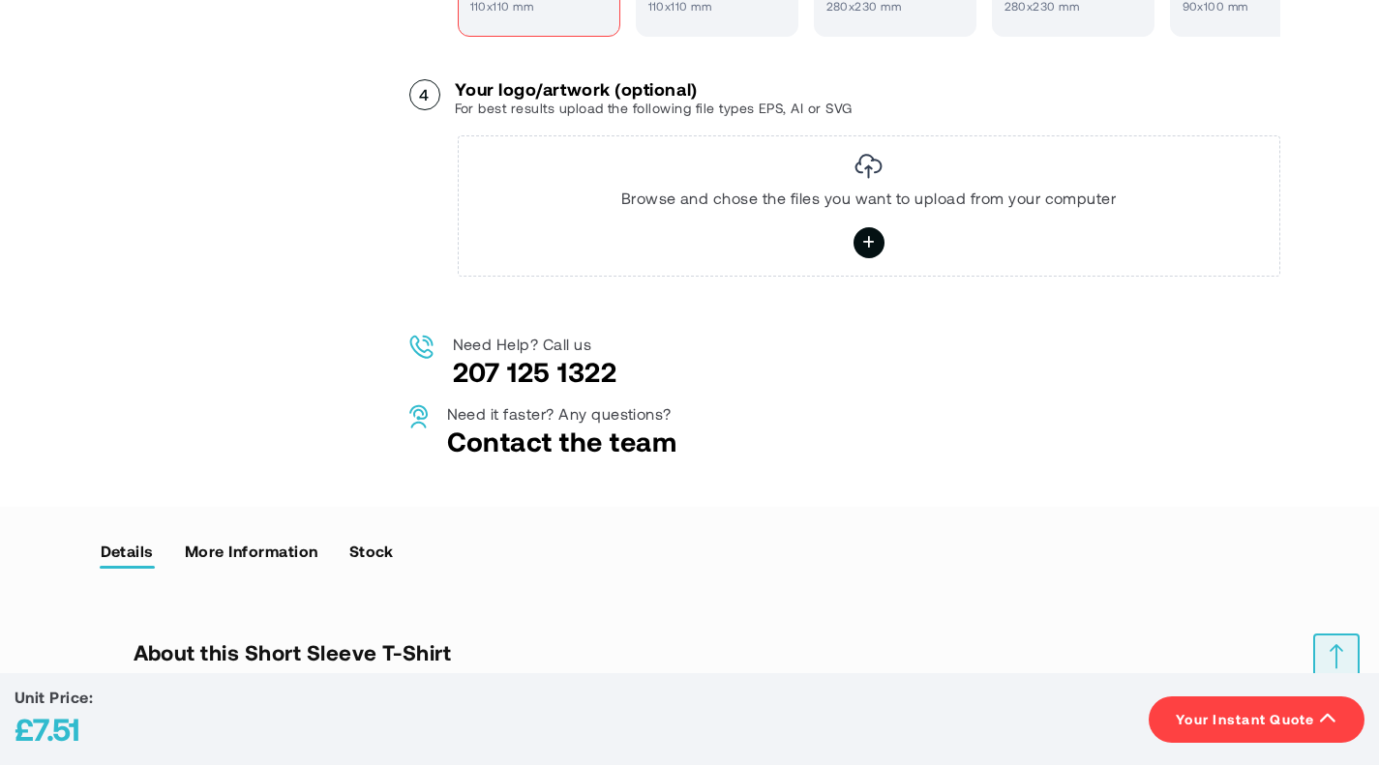
scroll to position [1451, 0]
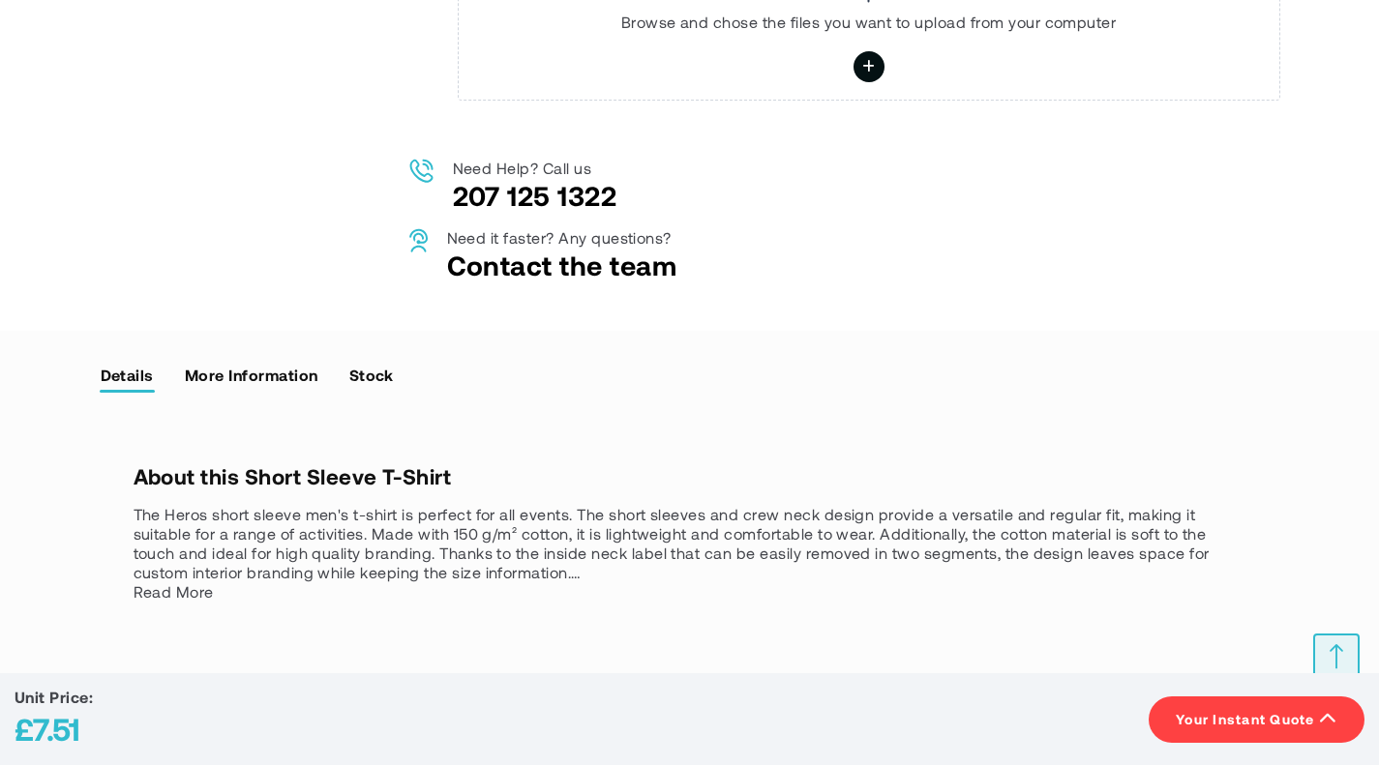
click at [862, 82] on icon at bounding box center [868, 66] width 13 height 31
click at [0, 0] on input "file" at bounding box center [0, 0] width 0 height 0
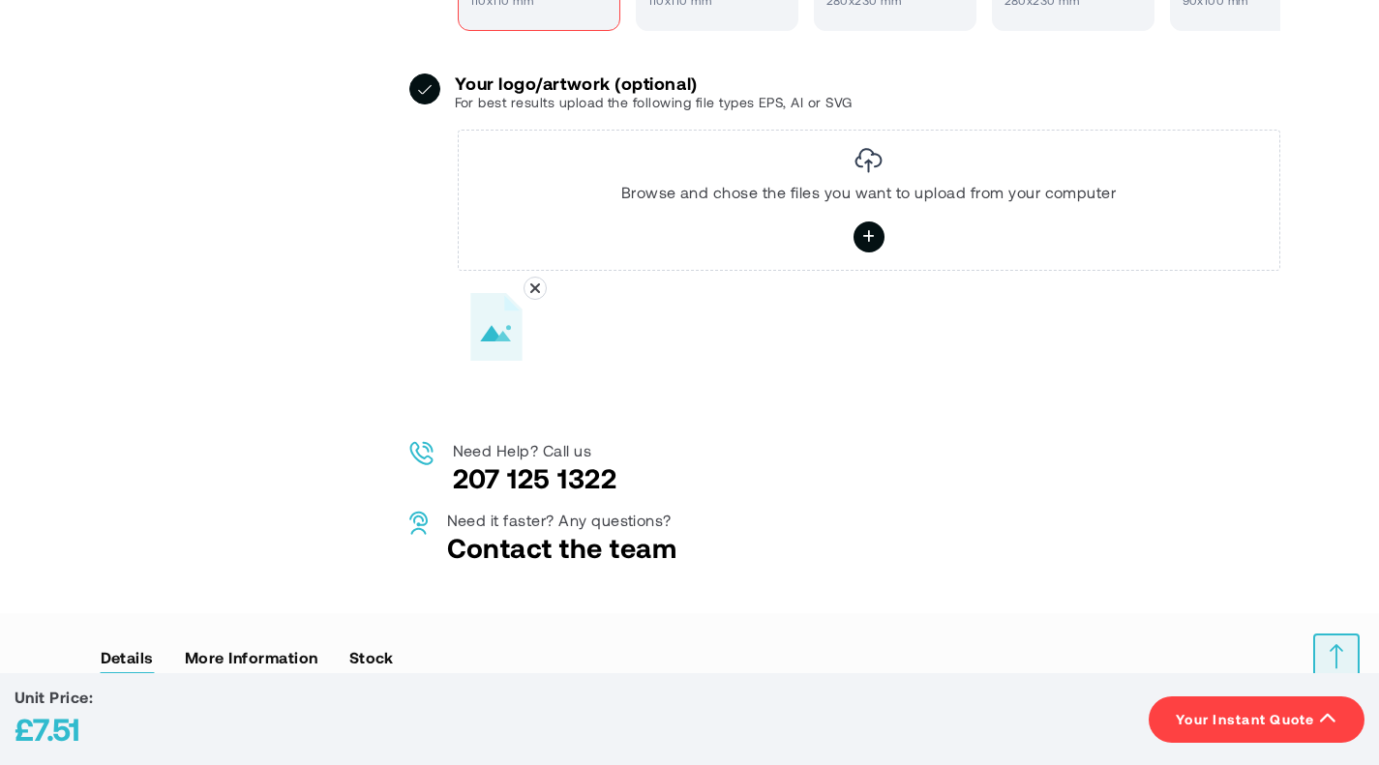
scroll to position [1258, 0]
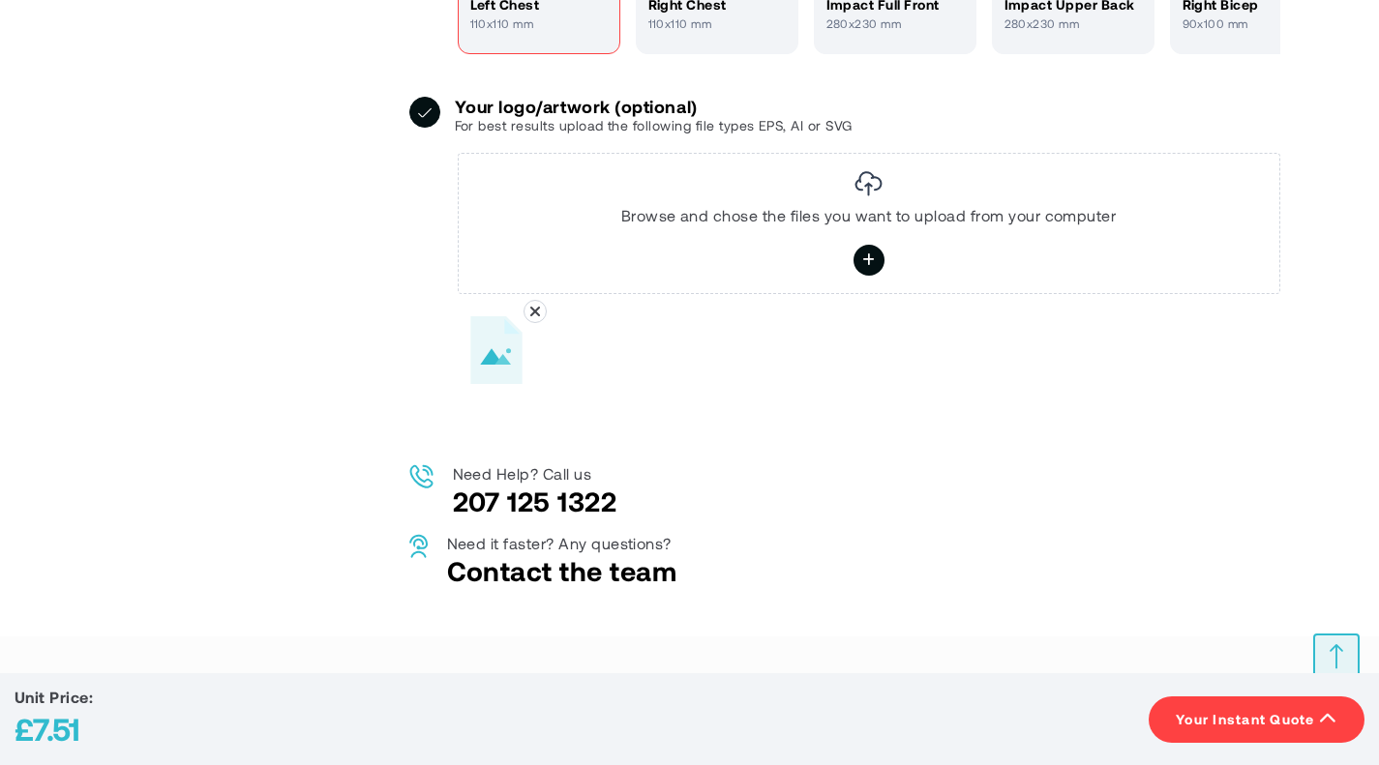
drag, startPoint x: 731, startPoint y: 493, endPoint x: 714, endPoint y: 488, distance: 17.1
click at [730, 294] on div "Browse and chose the files you want to upload from your computer ****" at bounding box center [869, 223] width 822 height 141
click at [862, 276] on icon at bounding box center [868, 260] width 13 height 31
click at [0, 0] on input "****" at bounding box center [0, 0] width 0 height 0
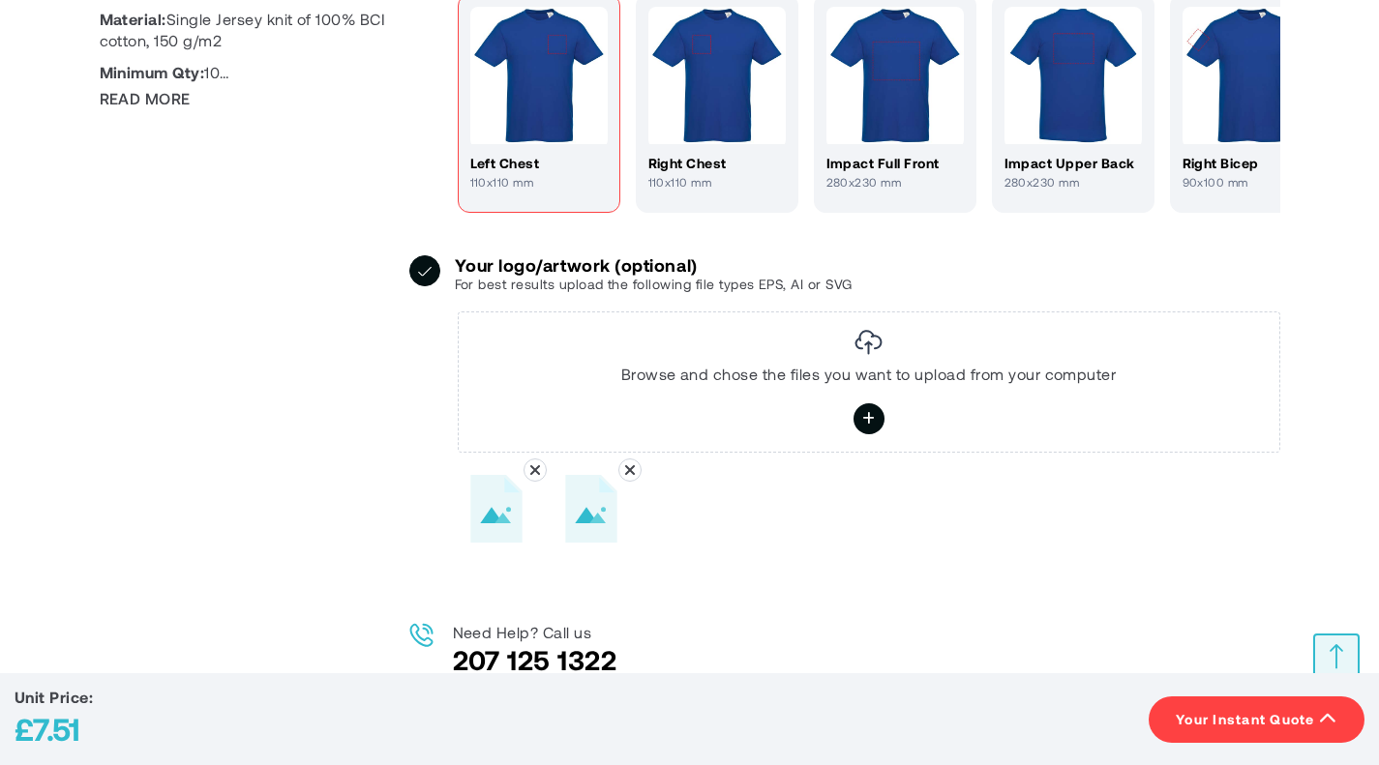
scroll to position [1064, 0]
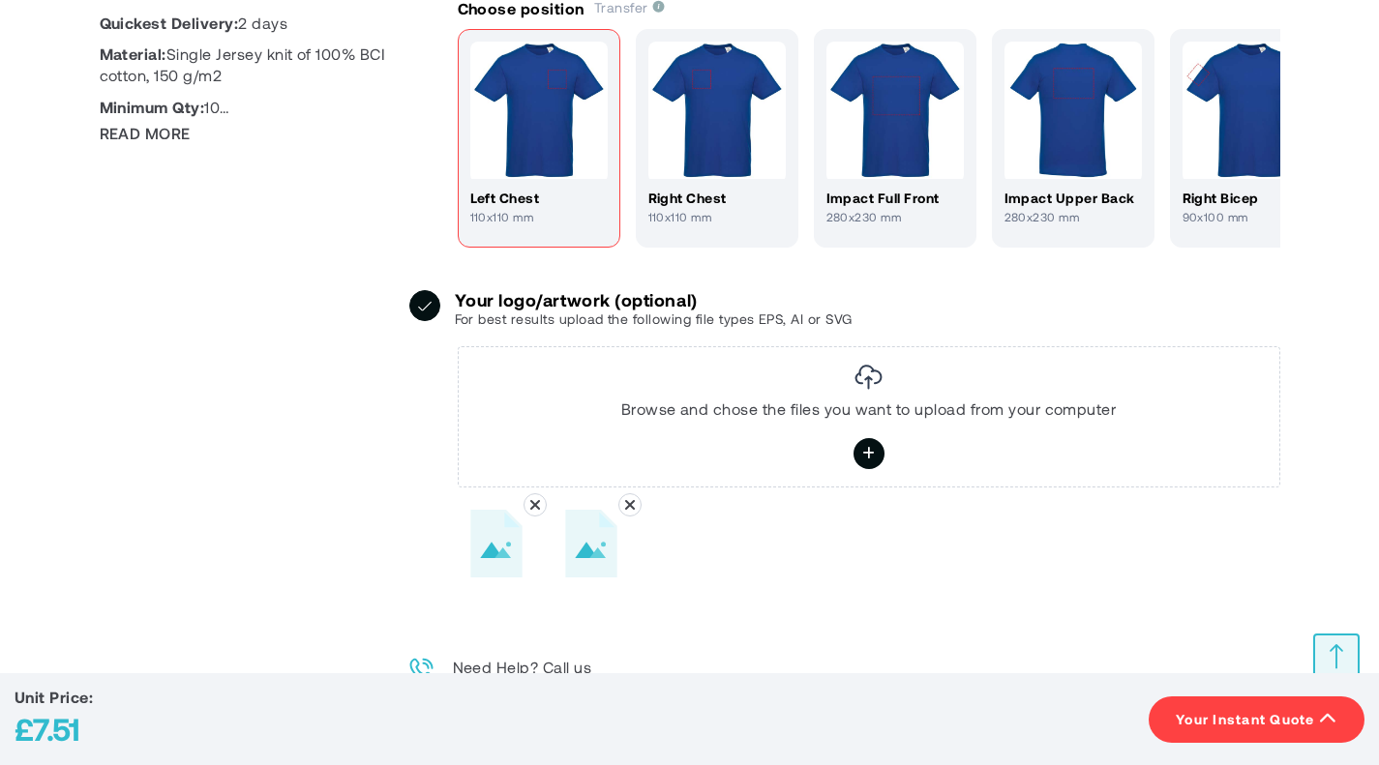
click at [586, 179] on img at bounding box center [538, 110] width 137 height 137
click at [601, 179] on img at bounding box center [538, 110] width 137 height 137
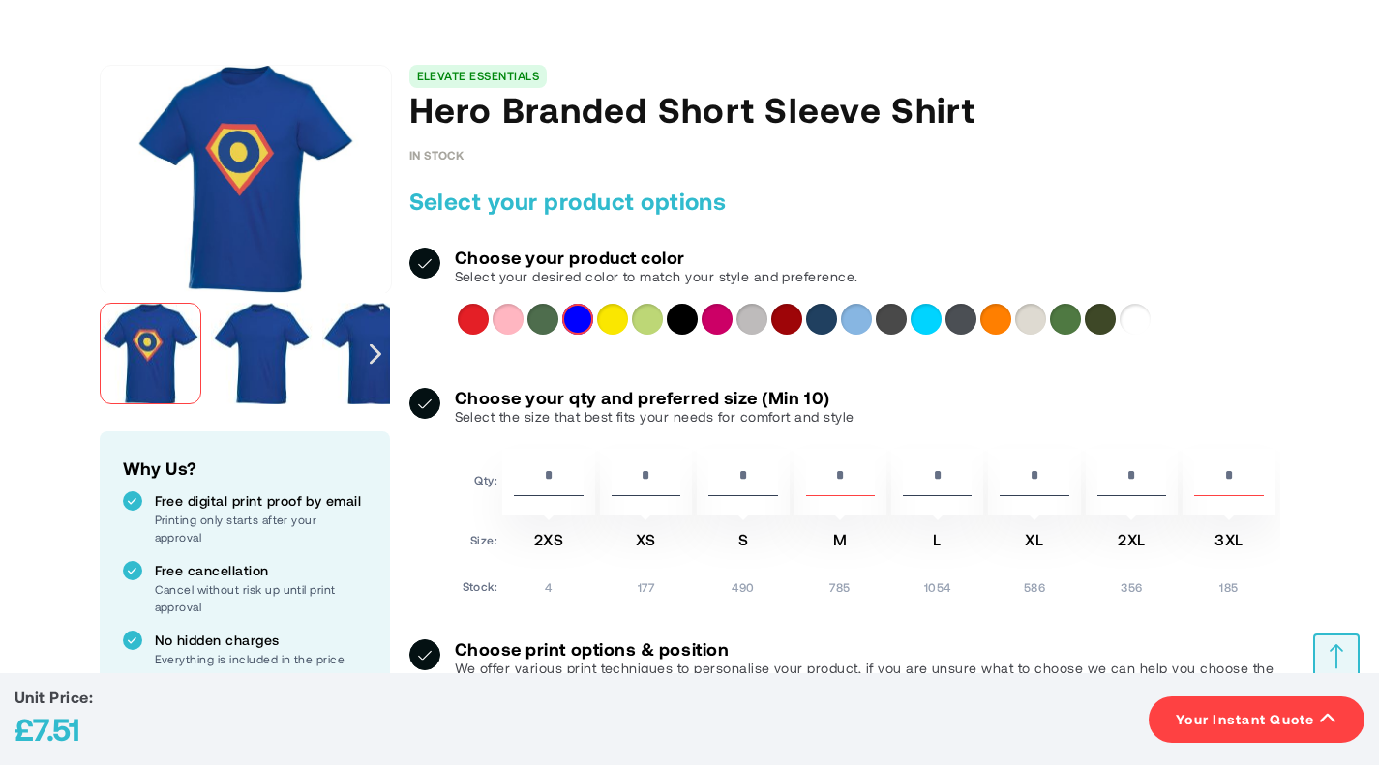
scroll to position [0, 0]
